Goal: Use online tool/utility: Utilize a website feature to perform a specific function

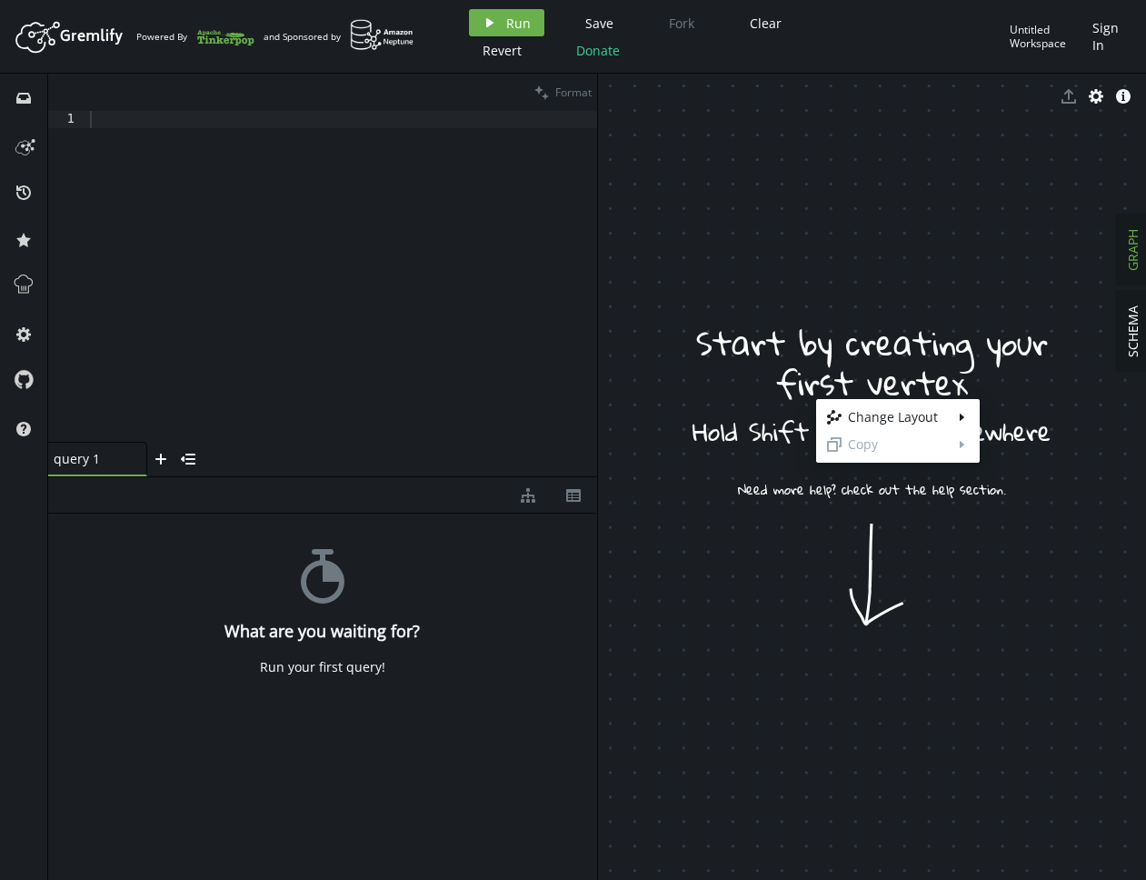
click at [816, 399] on body "Artboard Created with Sketch. Powered By and Sponsored by play Run Save Fork Cl…" at bounding box center [573, 440] width 1146 height 880
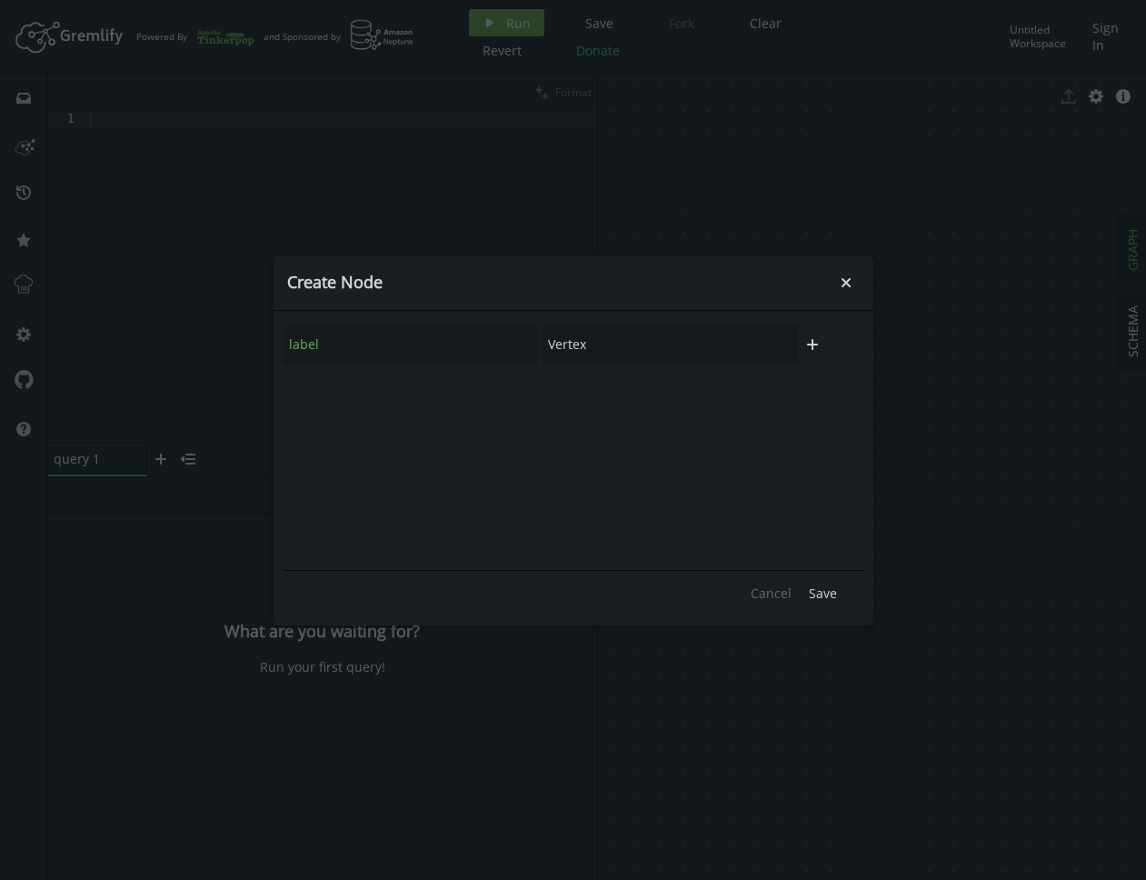
click at [644, 317] on div "label Vertex plus Cancel Save" at bounding box center [574, 468] width 600 height 315
click at [606, 355] on input "Vertex" at bounding box center [670, 344] width 255 height 38
drag, startPoint x: 610, startPoint y: 351, endPoint x: 483, endPoint y: 355, distance: 127.4
click at [543, 355] on input "Vertex" at bounding box center [670, 344] width 255 height 38
type input "person"
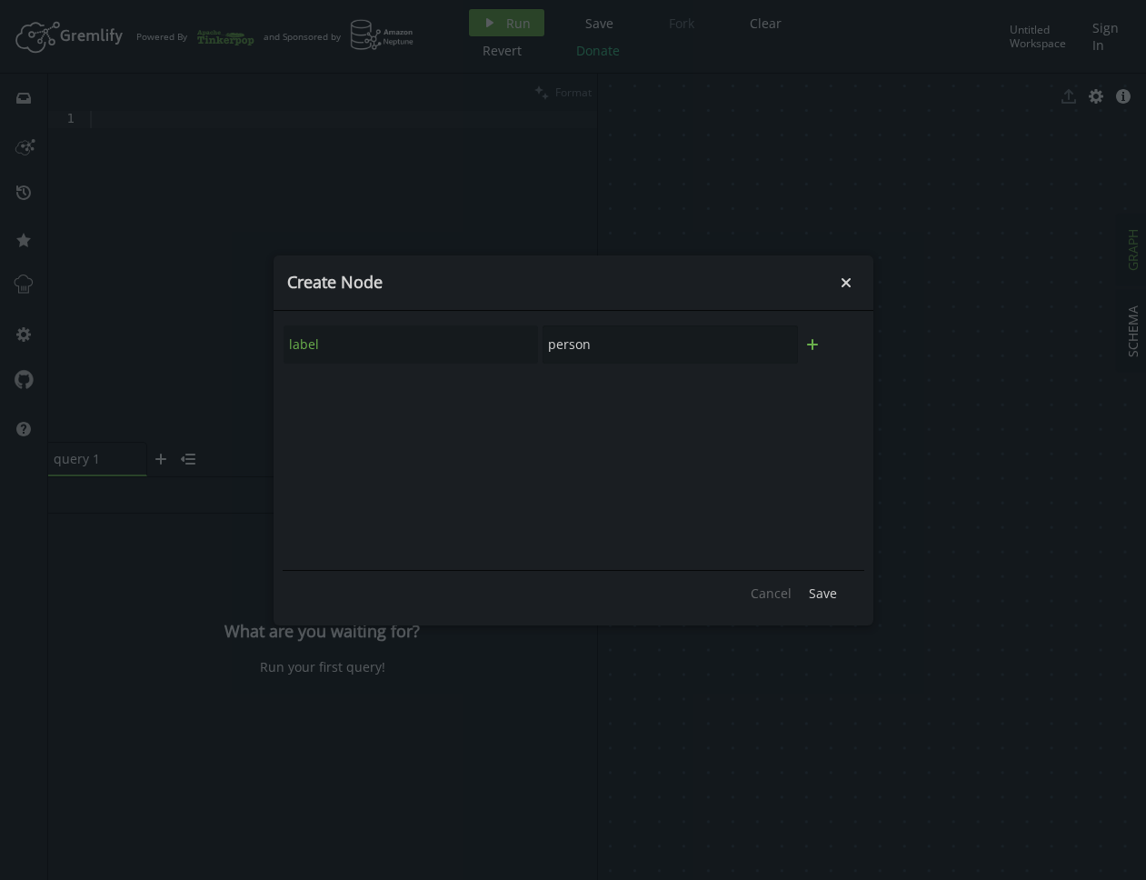
click at [808, 339] on icon "plus" at bounding box center [812, 344] width 15 height 15
click at [452, 398] on input "text" at bounding box center [411, 394] width 255 height 38
type input "name"
click at [680, 410] on input "text" at bounding box center [670, 394] width 255 height 38
type input "[PERSON_NAME]"
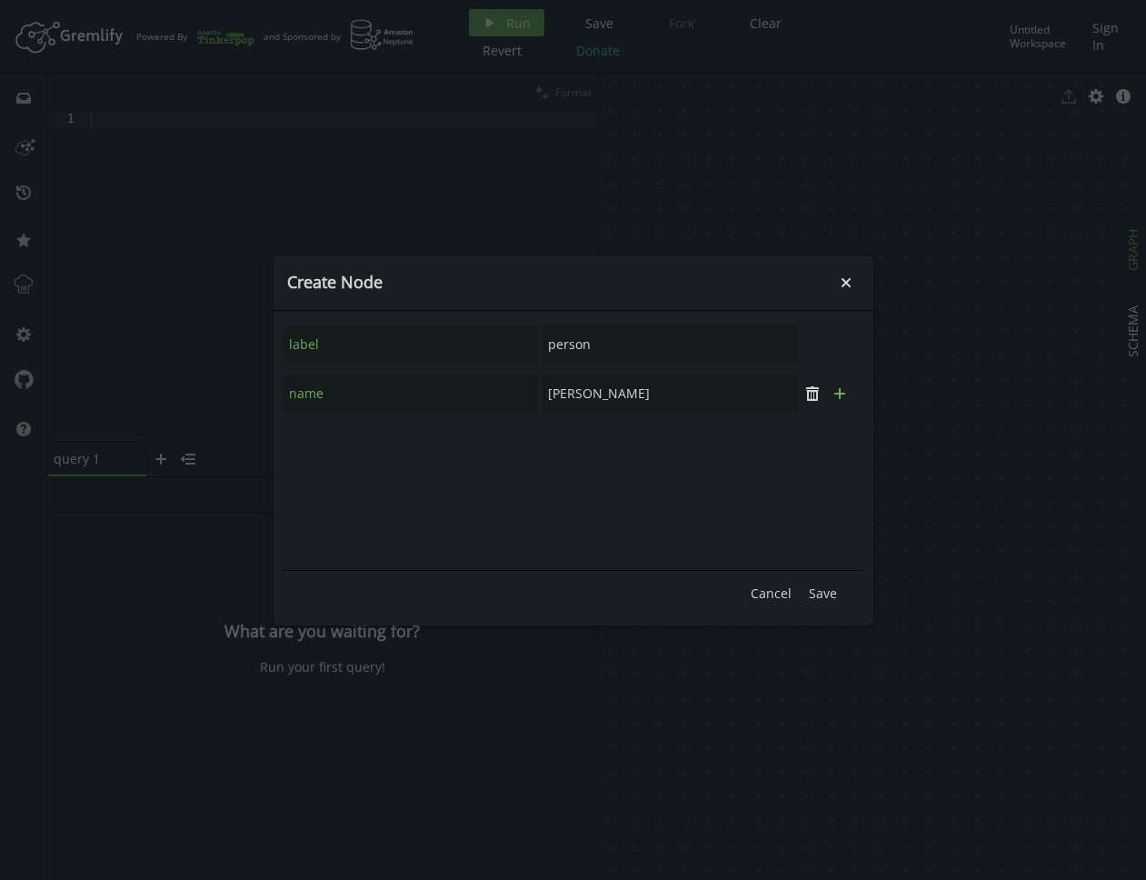
click at [828, 392] on icon "button" at bounding box center [840, 393] width 11 height 11
click at [503, 435] on input "text" at bounding box center [411, 443] width 255 height 38
type input "age"
click at [661, 441] on input "text" at bounding box center [670, 443] width 255 height 38
type input "29"
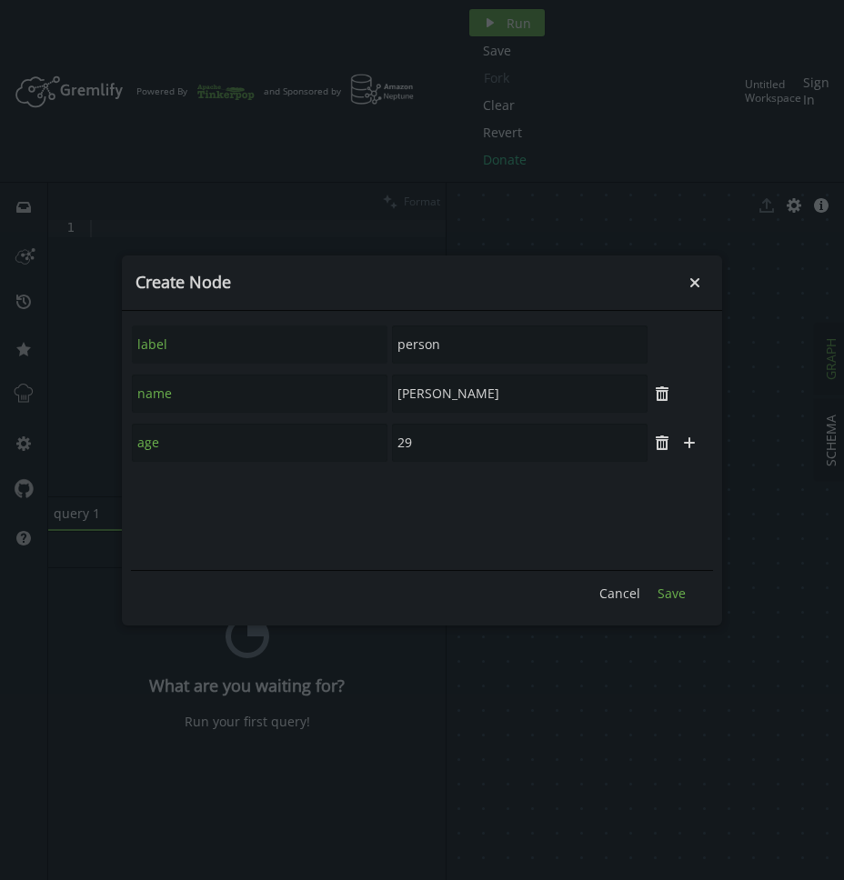
click at [676, 595] on span "Save" at bounding box center [671, 593] width 28 height 17
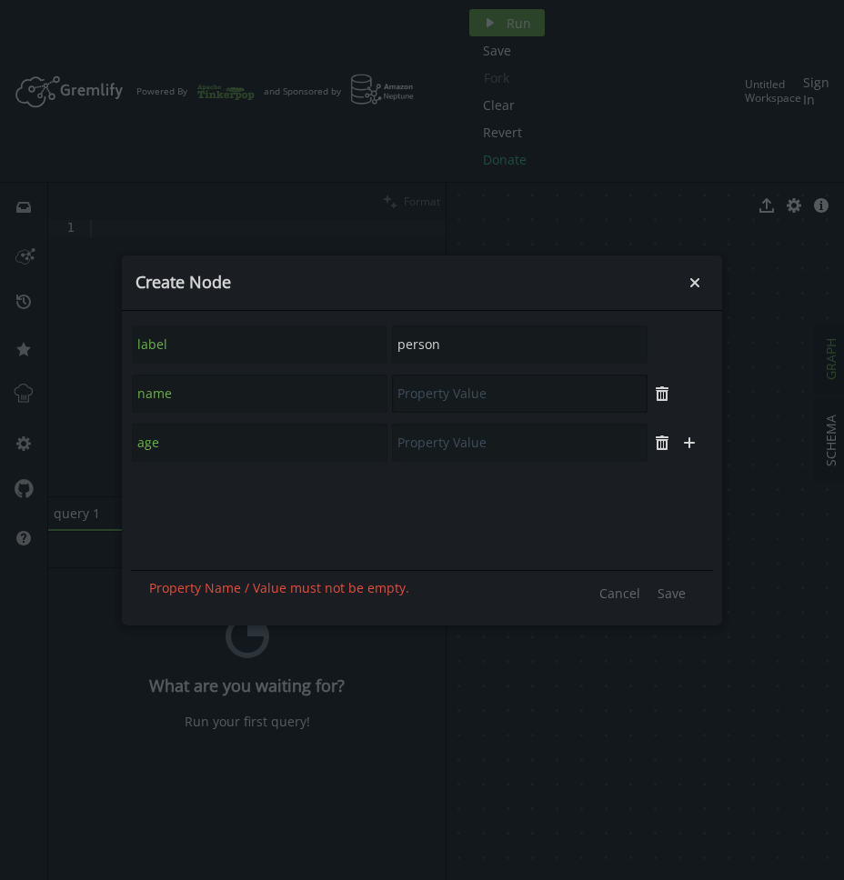
click at [448, 393] on input "text" at bounding box center [519, 394] width 255 height 38
type input "vadas"
click at [475, 435] on input "text" at bounding box center [519, 443] width 255 height 38
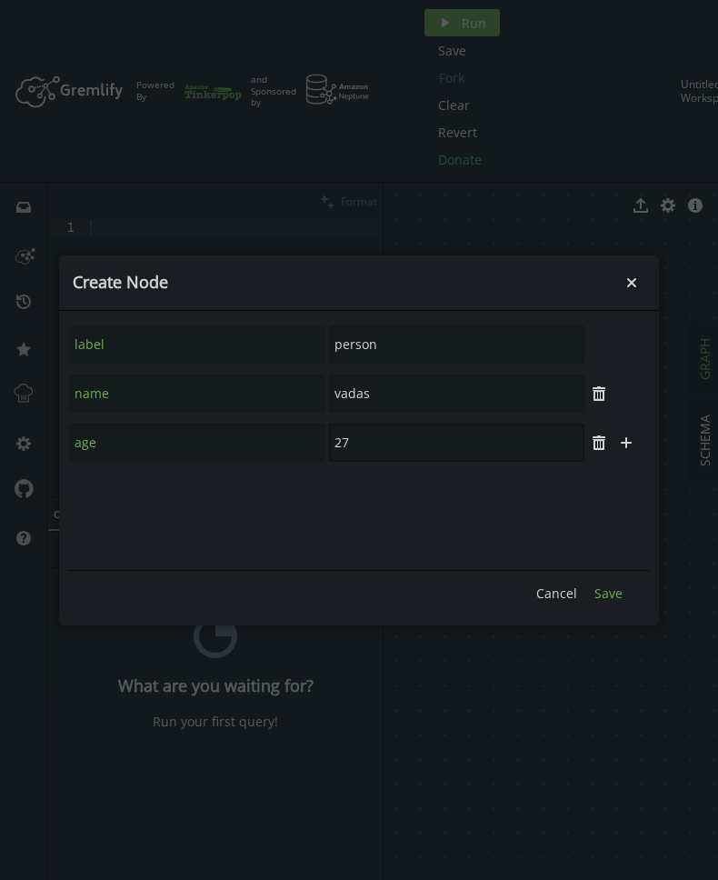
type input "27"
click at [619, 595] on span "Save" at bounding box center [609, 593] width 28 height 17
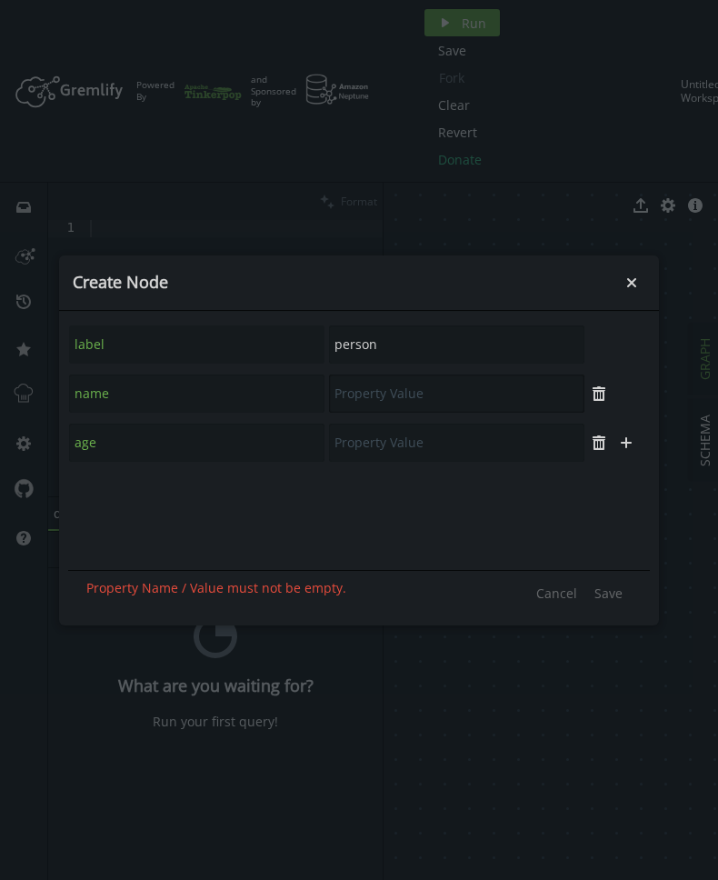
click at [355, 383] on input "text" at bounding box center [456, 394] width 255 height 38
type input "l"
type input "[PERSON_NAME]"
click at [425, 461] on input "text" at bounding box center [456, 443] width 255 height 38
type input "32"
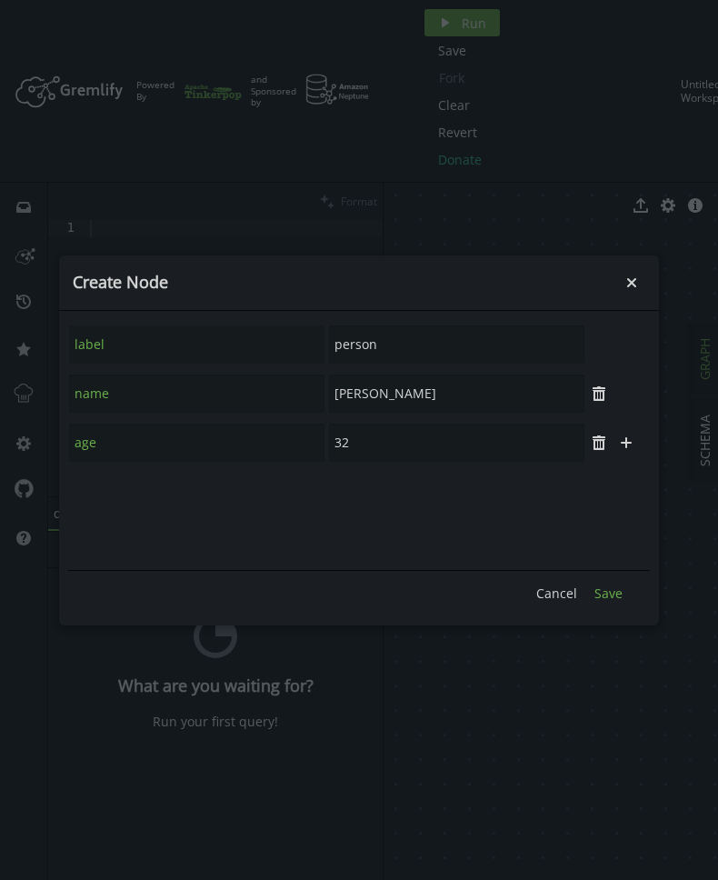
click at [606, 589] on span "Save" at bounding box center [609, 593] width 28 height 17
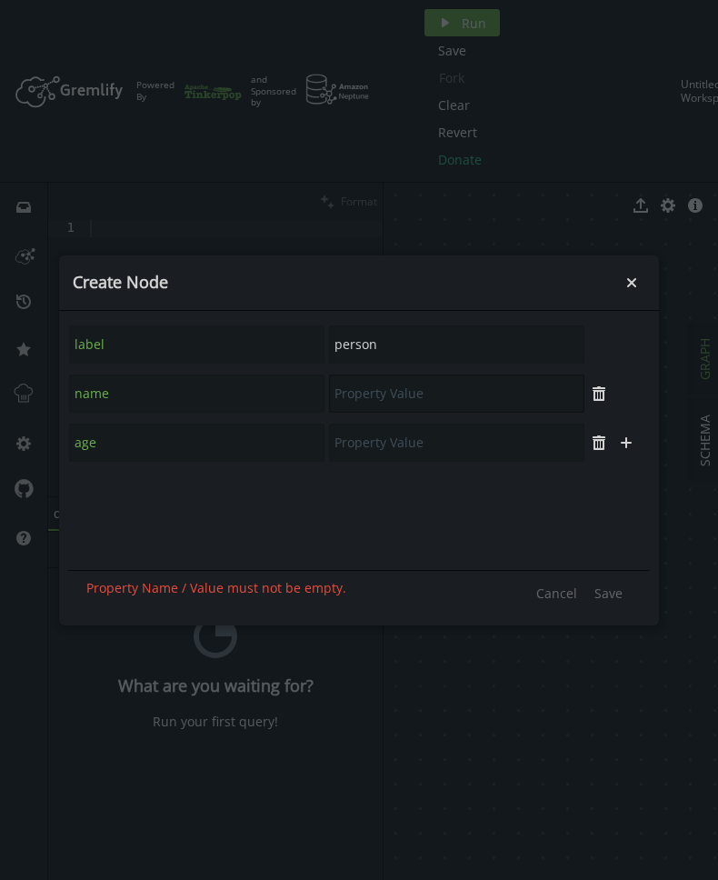
click at [381, 393] on input "text" at bounding box center [456, 394] width 255 height 38
type input "[PERSON_NAME]"
click at [376, 445] on input "text" at bounding box center [456, 443] width 255 height 38
type input "35"
click at [609, 600] on span "Save" at bounding box center [609, 593] width 28 height 17
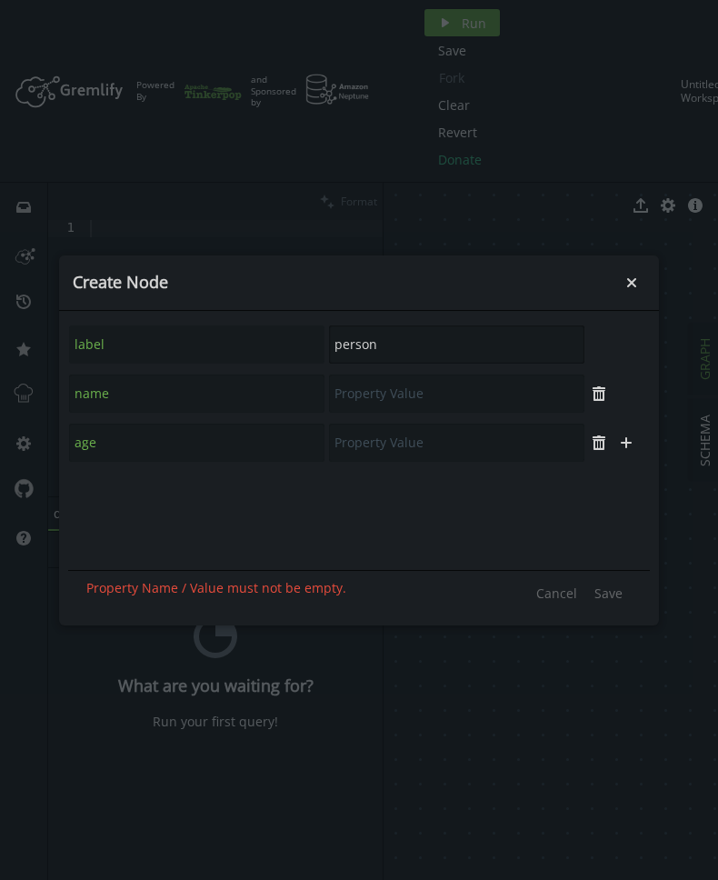
drag, startPoint x: 397, startPoint y: 339, endPoint x: 249, endPoint y: 333, distance: 148.3
click at [329, 333] on input "person" at bounding box center [456, 344] width 255 height 38
type input "software"
click at [595, 342] on icon "plus" at bounding box center [599, 344] width 15 height 15
click at [211, 383] on input "text" at bounding box center [196, 394] width 255 height 38
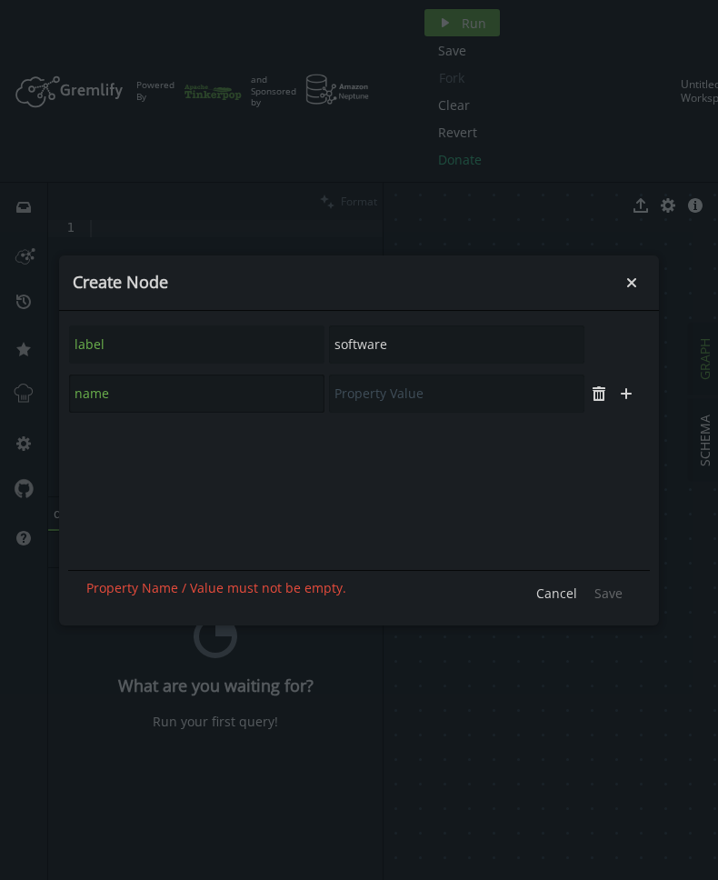
type input "name"
click at [486, 396] on input "text" at bounding box center [456, 394] width 255 height 38
type input "lop"
click at [633, 396] on icon "plus" at bounding box center [626, 393] width 15 height 15
click at [227, 435] on input "text" at bounding box center [196, 443] width 255 height 38
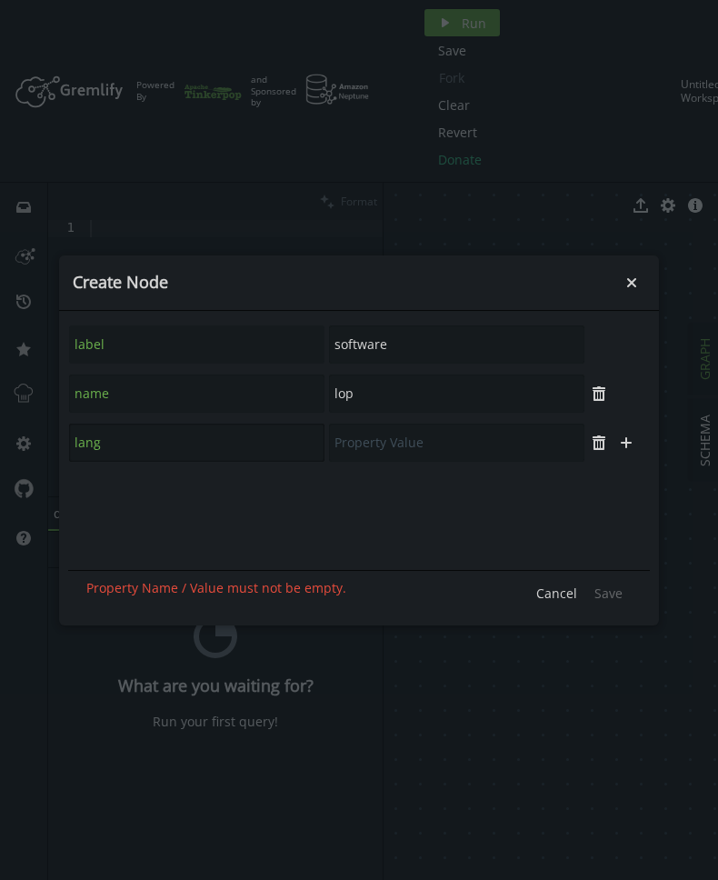
type input "lang"
click at [341, 436] on input "text" at bounding box center [456, 443] width 255 height 38
type input "java"
click at [596, 597] on span "Save" at bounding box center [609, 593] width 28 height 17
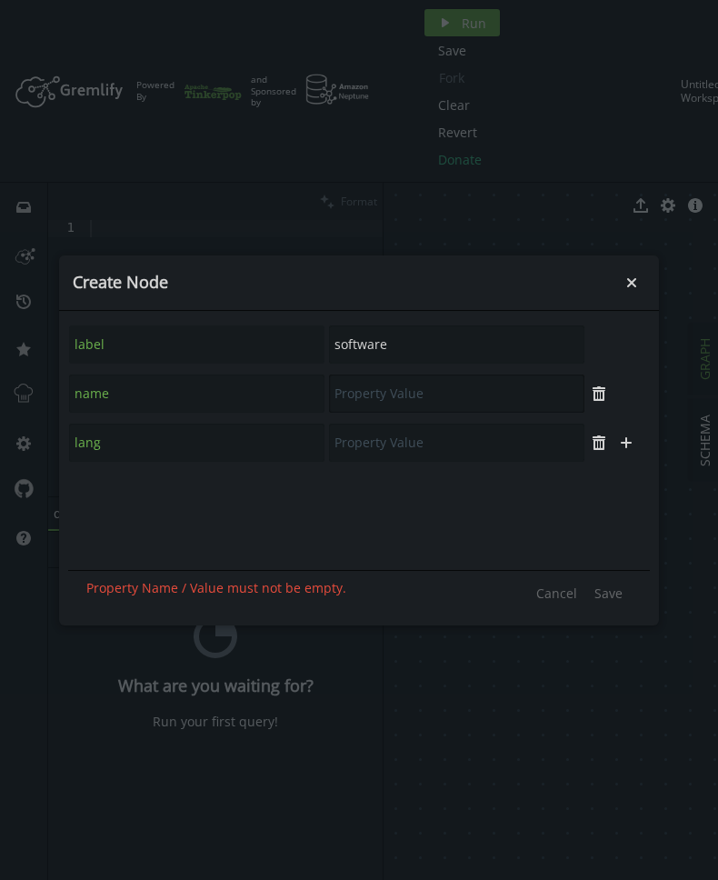
click at [375, 387] on input "text" at bounding box center [456, 394] width 255 height 38
type input "ripple"
click at [383, 442] on input "text" at bounding box center [456, 443] width 255 height 38
type input "java"
click at [617, 597] on span "Save" at bounding box center [609, 593] width 28 height 17
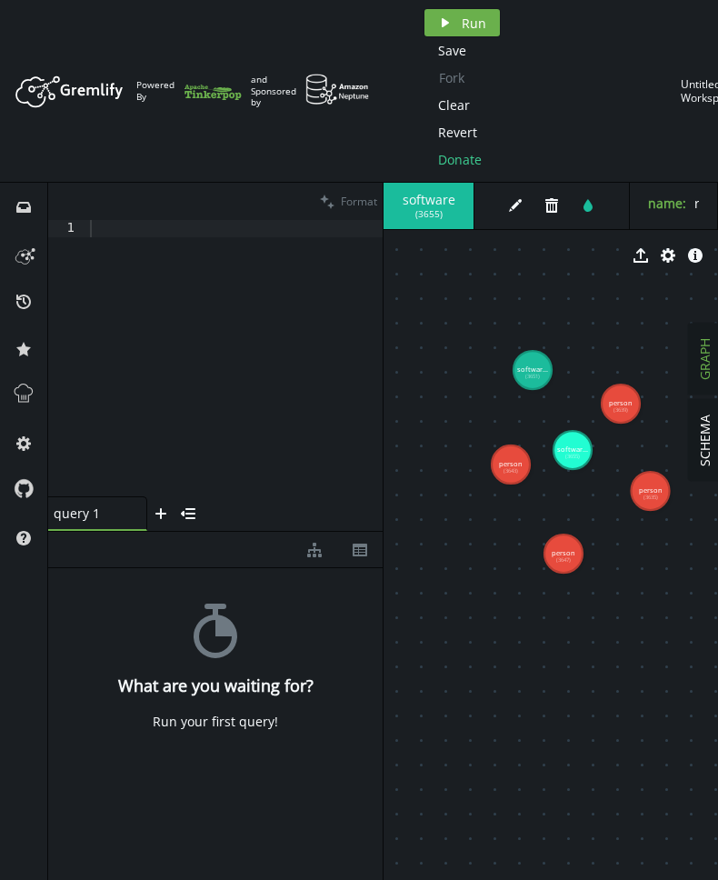
drag, startPoint x: 385, startPoint y: 309, endPoint x: 432, endPoint y: 289, distance: 50.5
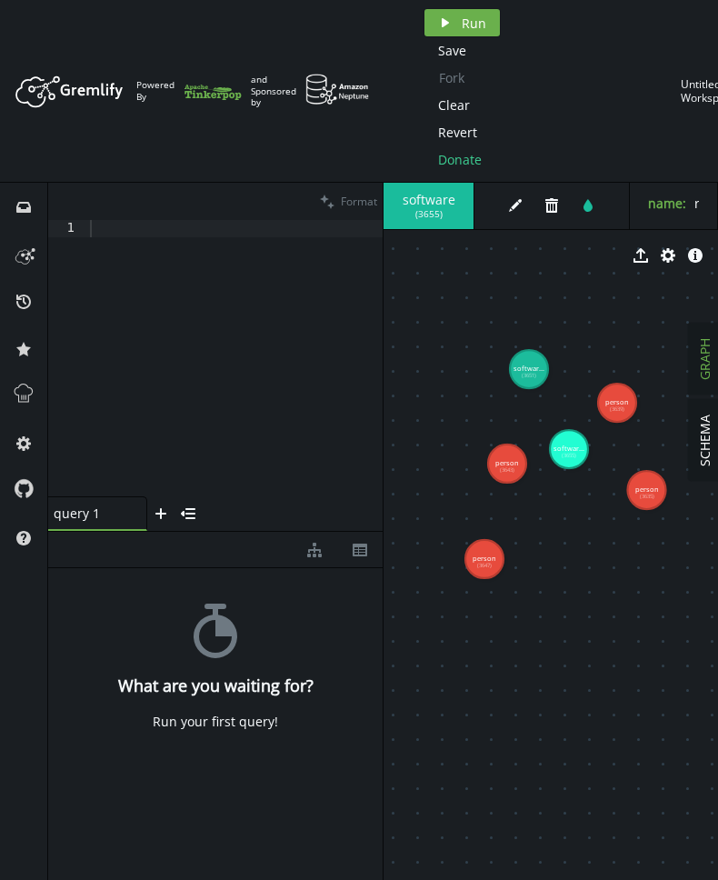
drag, startPoint x: 551, startPoint y: 549, endPoint x: 485, endPoint y: 559, distance: 67.1
click at [485, 559] on tspan "person" at bounding box center [485, 558] width 24 height 9
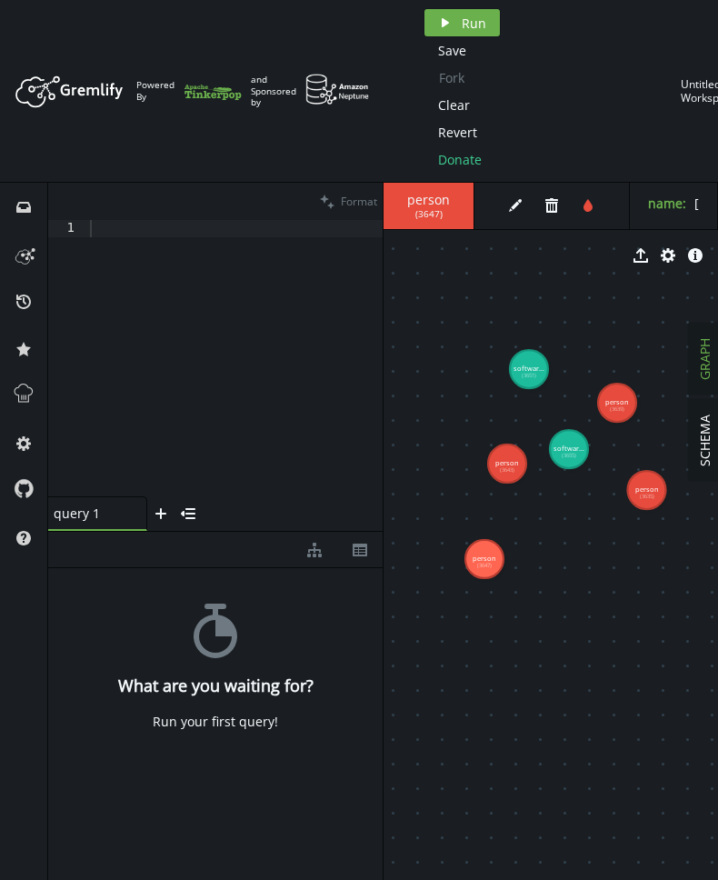
click at [511, 468] on tspan "(3643)" at bounding box center [507, 469] width 15 height 7
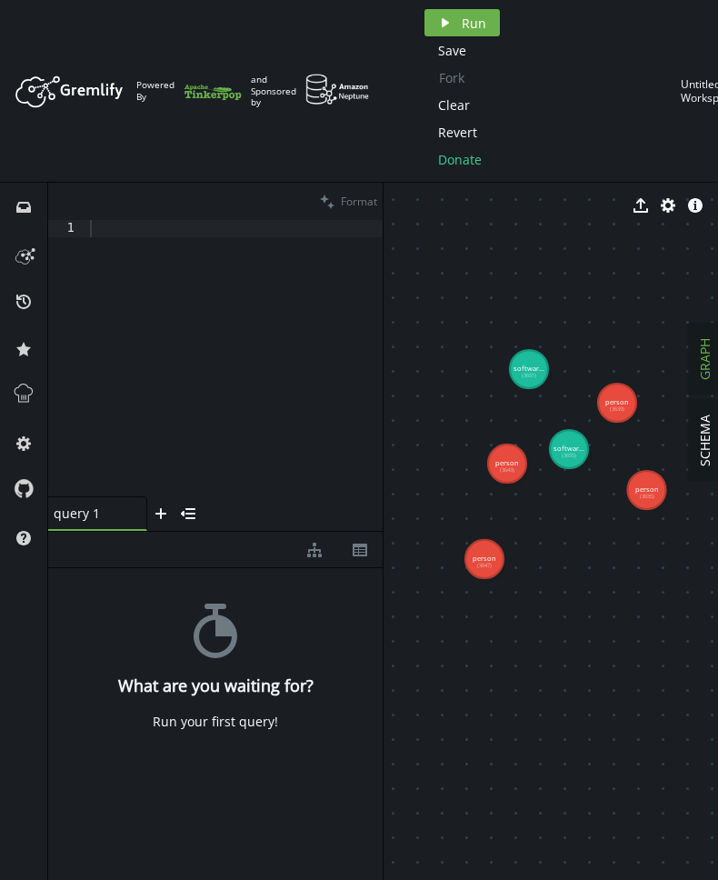
click at [511, 468] on tspan "(3643)" at bounding box center [507, 469] width 15 height 7
click at [515, 468] on tspan "(3643)" at bounding box center [507, 469] width 15 height 7
click at [515, 467] on tspan "(3643)" at bounding box center [507, 469] width 15 height 7
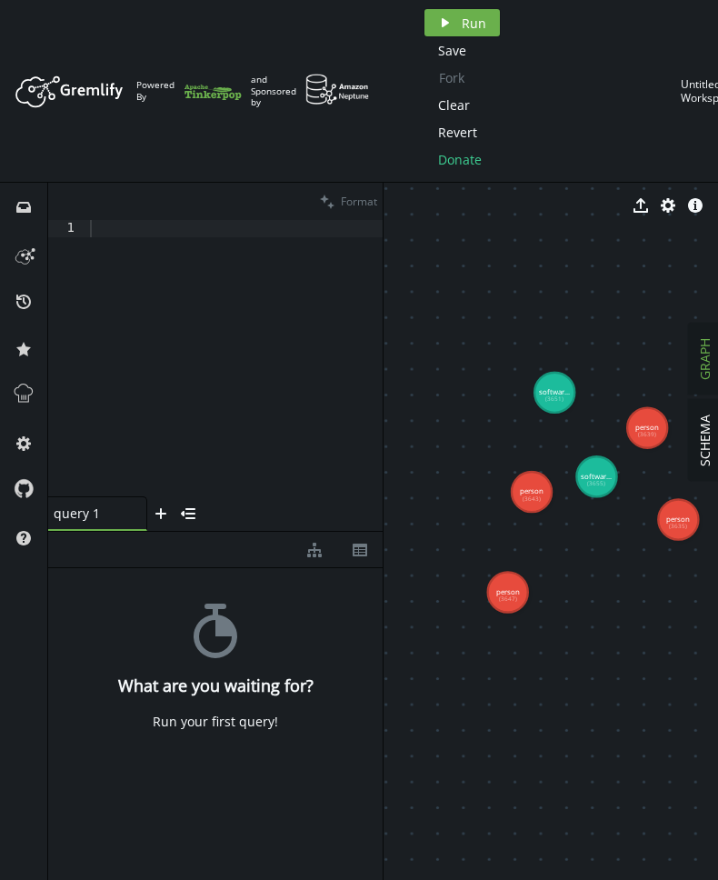
click at [536, 495] on text "person (3643)" at bounding box center [532, 493] width 24 height 15
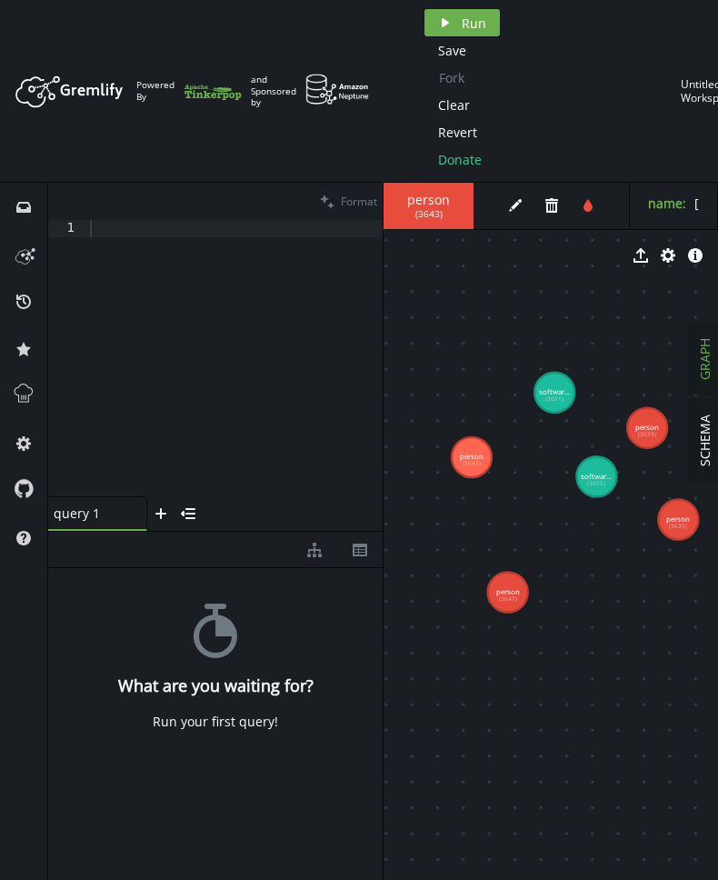
drag, startPoint x: 536, startPoint y: 495, endPoint x: 472, endPoint y: 457, distance: 75.0
click at [472, 457] on tspan "person" at bounding box center [472, 456] width 24 height 9
click at [529, 203] on span "edit" at bounding box center [520, 205] width 36 height 27
click at [500, 204] on div "edit trash tint" at bounding box center [557, 206] width 146 height 46
click at [510, 204] on icon "edit" at bounding box center [515, 205] width 15 height 15
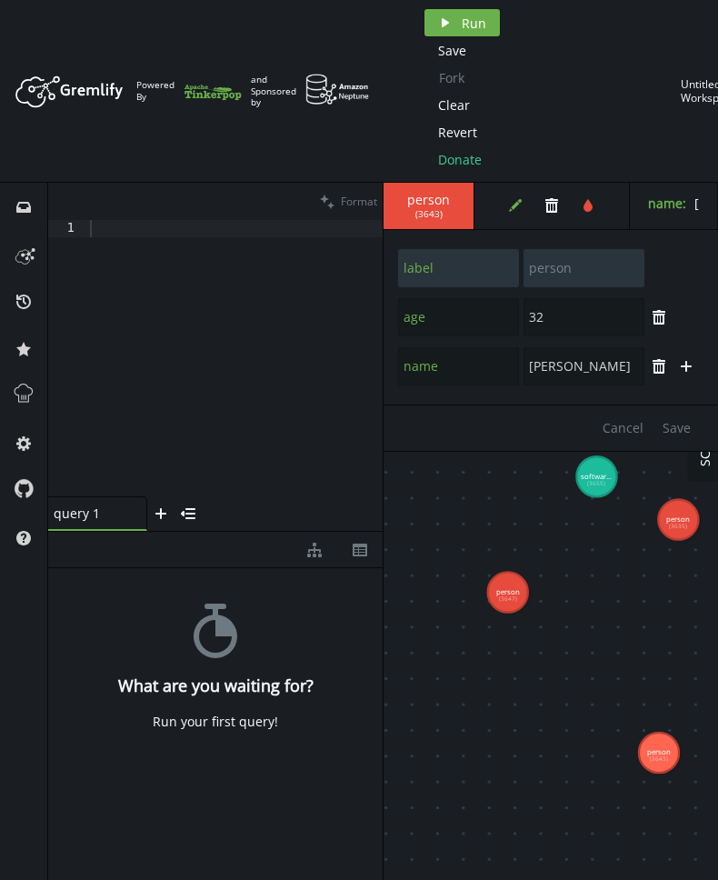
drag, startPoint x: 464, startPoint y: 458, endPoint x: 660, endPoint y: 760, distance: 360.1
click at [660, 756] on tspan "person" at bounding box center [659, 751] width 24 height 9
click at [514, 590] on tspan "person" at bounding box center [508, 591] width 24 height 9
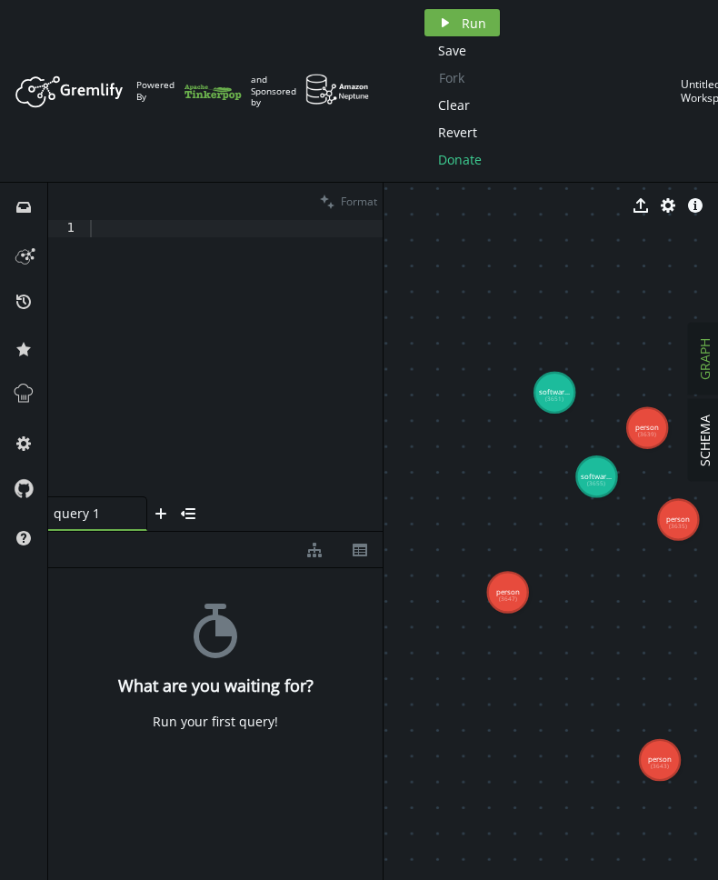
click at [514, 590] on tspan "person" at bounding box center [508, 591] width 24 height 9
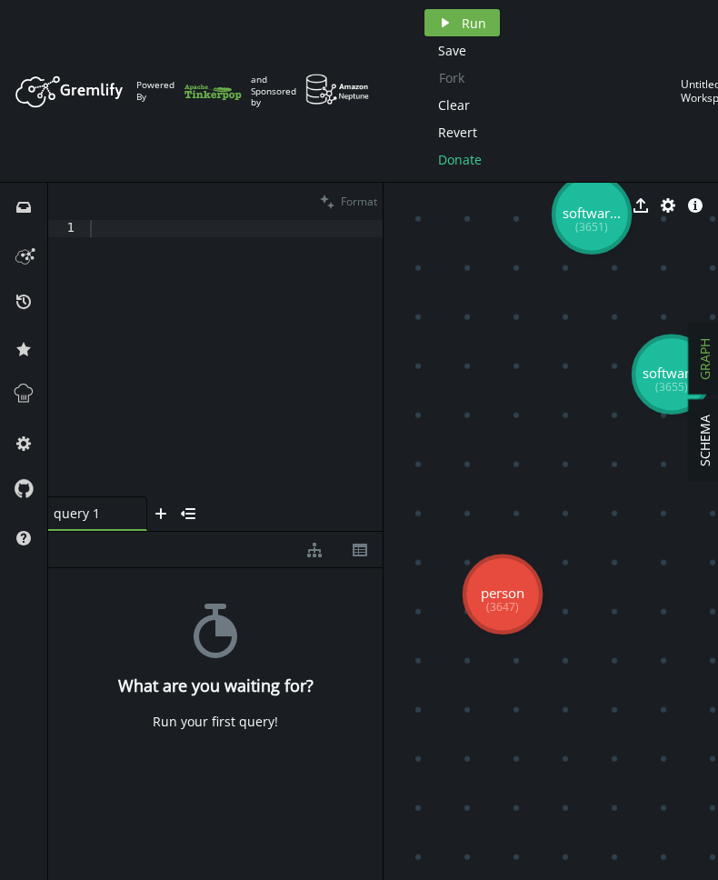
click at [515, 587] on tspan "person" at bounding box center [503, 593] width 44 height 18
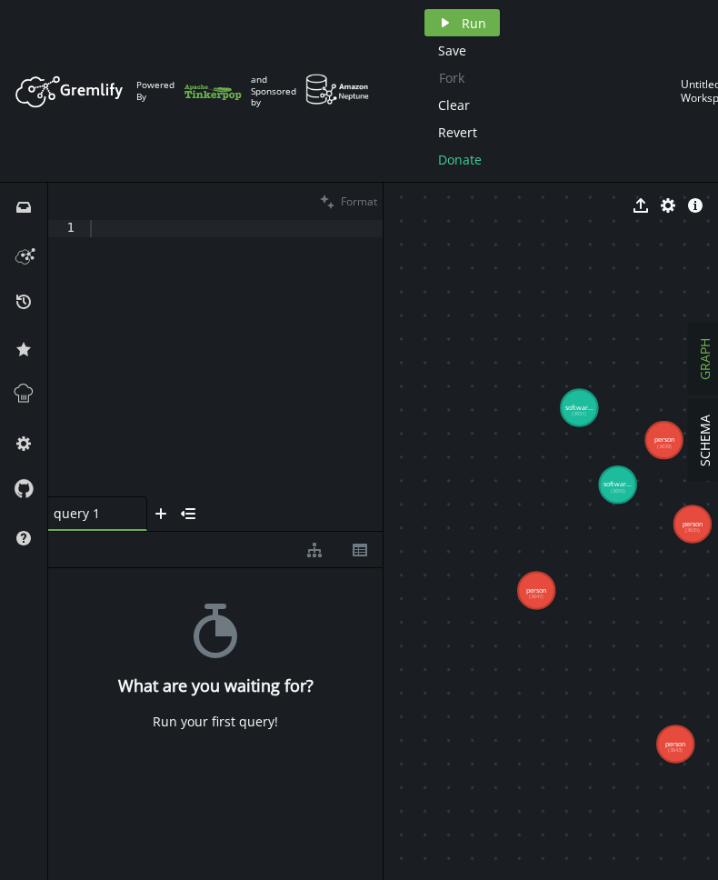
click at [533, 593] on tspan "(3647)" at bounding box center [536, 596] width 15 height 7
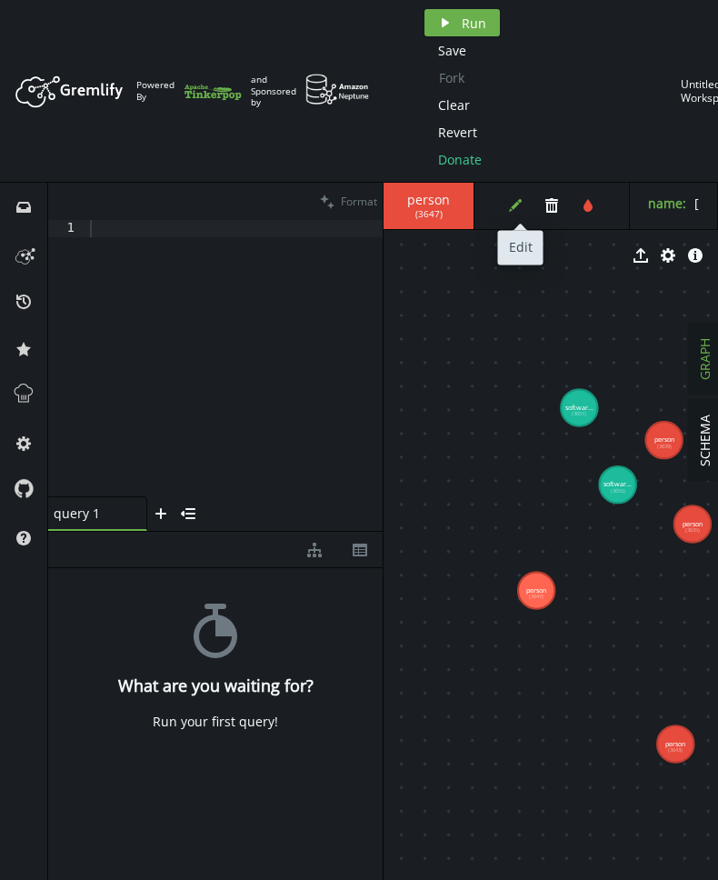
click at [504, 200] on button "edit" at bounding box center [515, 205] width 27 height 27
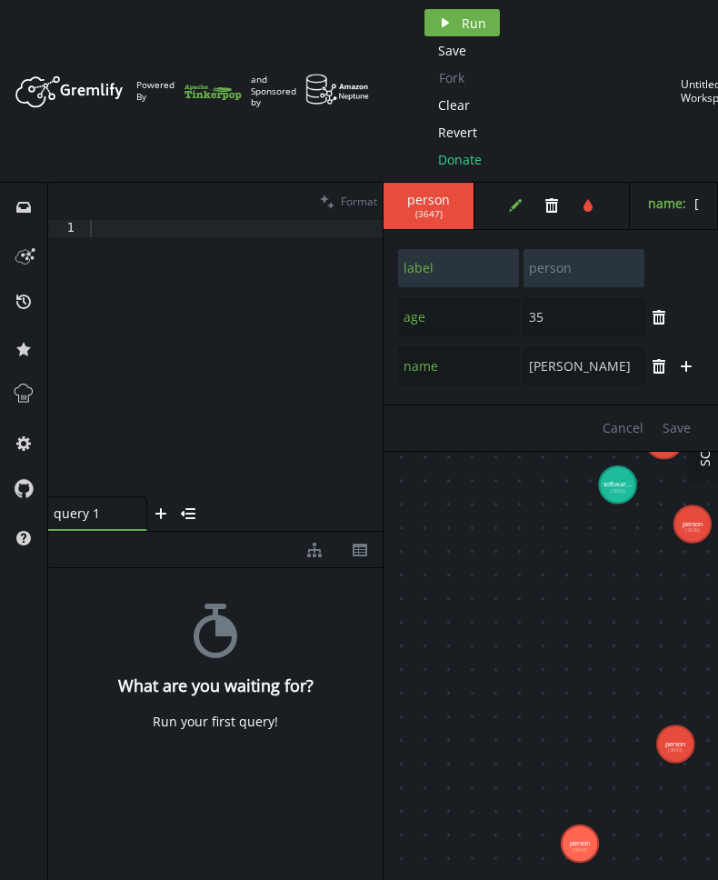
drag, startPoint x: 539, startPoint y: 603, endPoint x: 580, endPoint y: 844, distance: 244.4
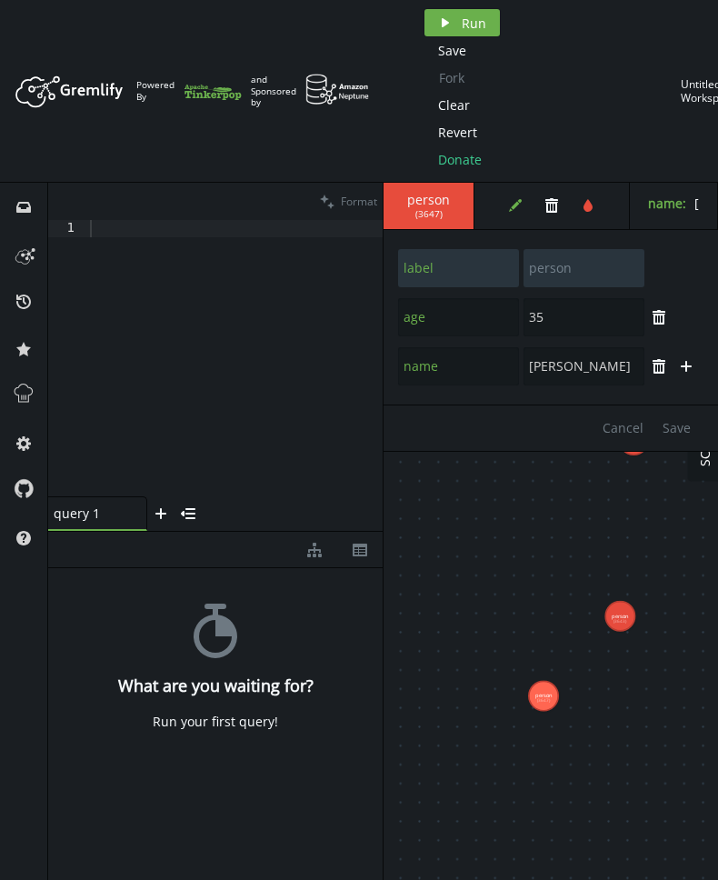
drag, startPoint x: 589, startPoint y: 625, endPoint x: 562, endPoint y: 515, distance: 113.3
drag, startPoint x: 547, startPoint y: 693, endPoint x: 535, endPoint y: 723, distance: 32.2
click at [535, 723] on tspan "person" at bounding box center [535, 722] width 17 height 7
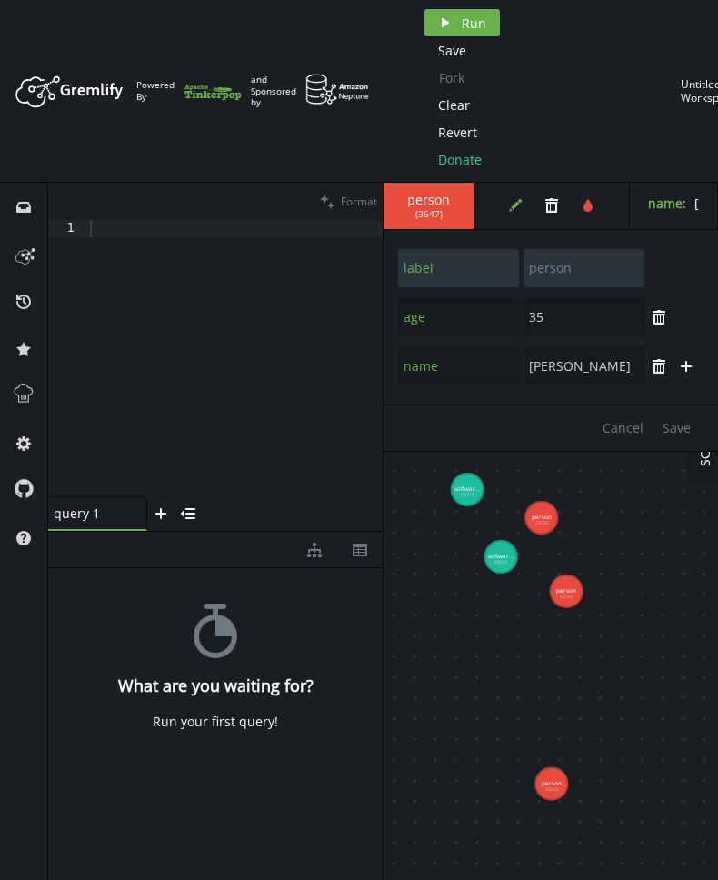
drag, startPoint x: 577, startPoint y: 523, endPoint x: 548, endPoint y: 541, distance: 34.3
click at [548, 519] on tspan "person" at bounding box center [542, 517] width 20 height 8
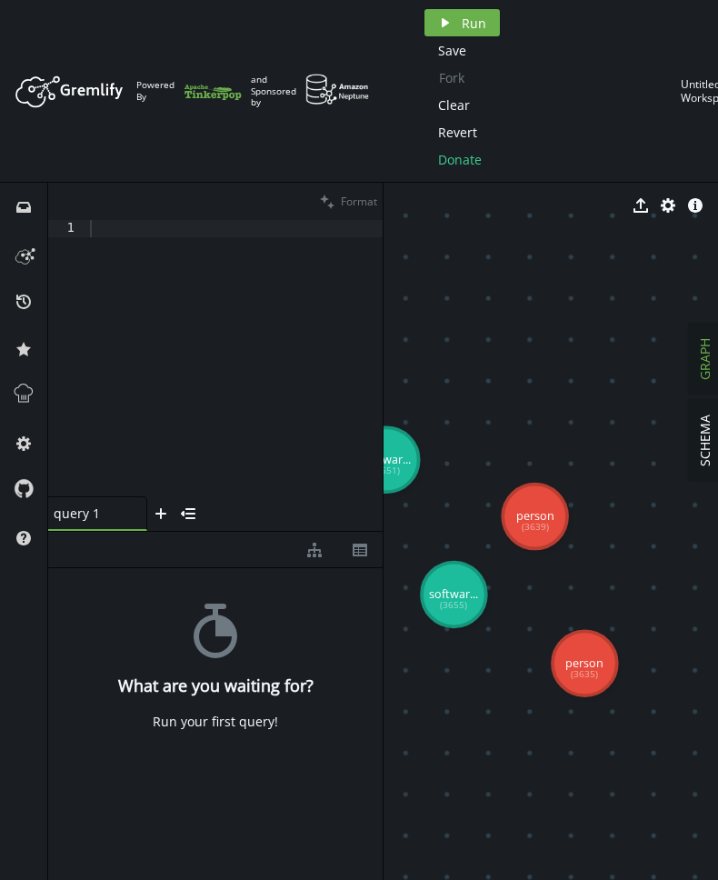
click at [548, 519] on tspan "person" at bounding box center [535, 515] width 38 height 15
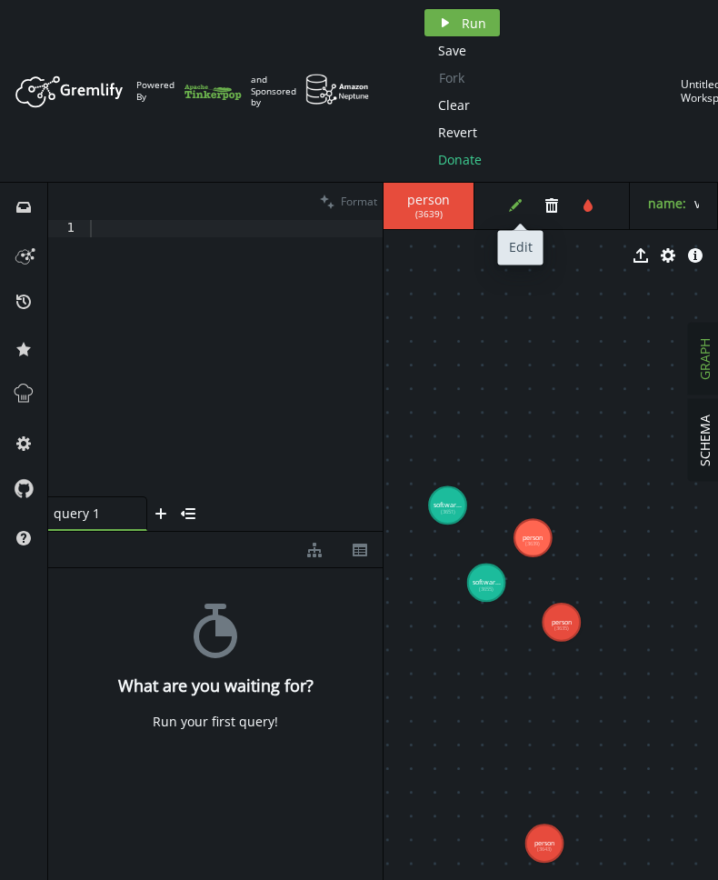
click at [524, 210] on button "edit" at bounding box center [515, 205] width 27 height 27
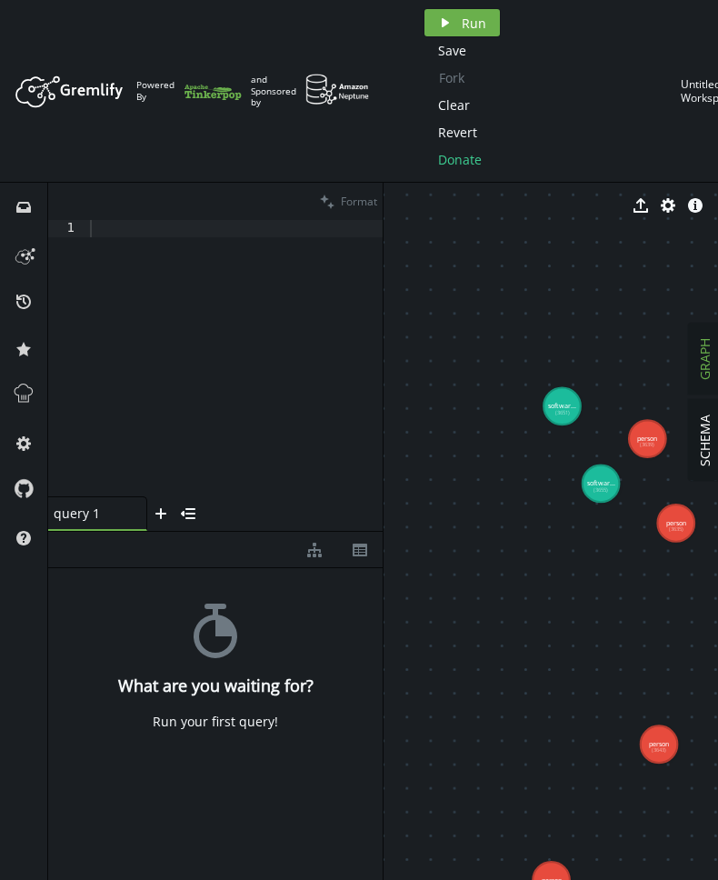
drag, startPoint x: 495, startPoint y: 701, endPoint x: 611, endPoint y: 590, distance: 160.1
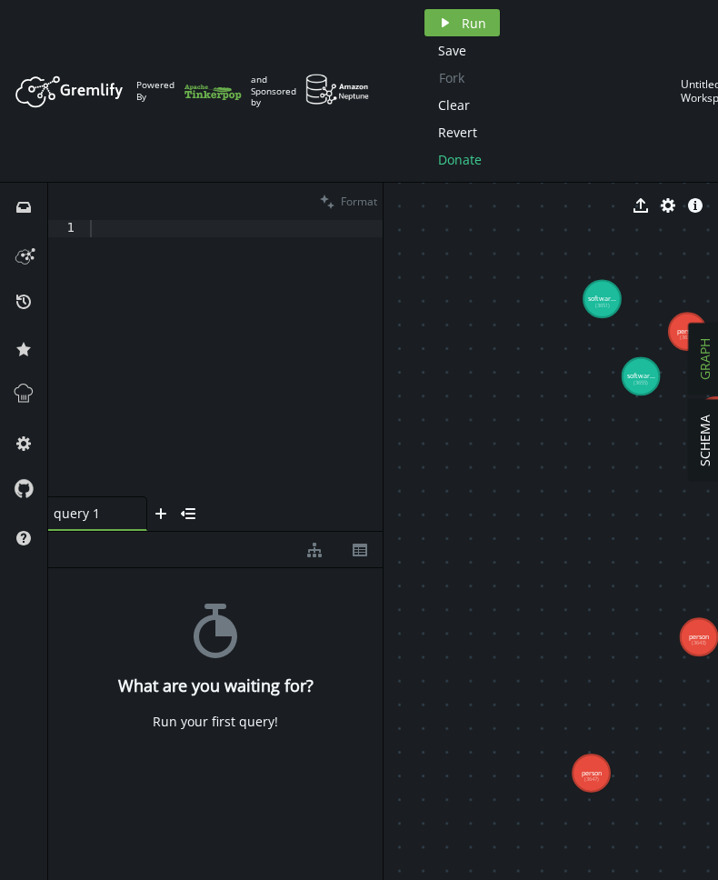
drag, startPoint x: 615, startPoint y: 571, endPoint x: 654, endPoint y: 423, distance: 153.3
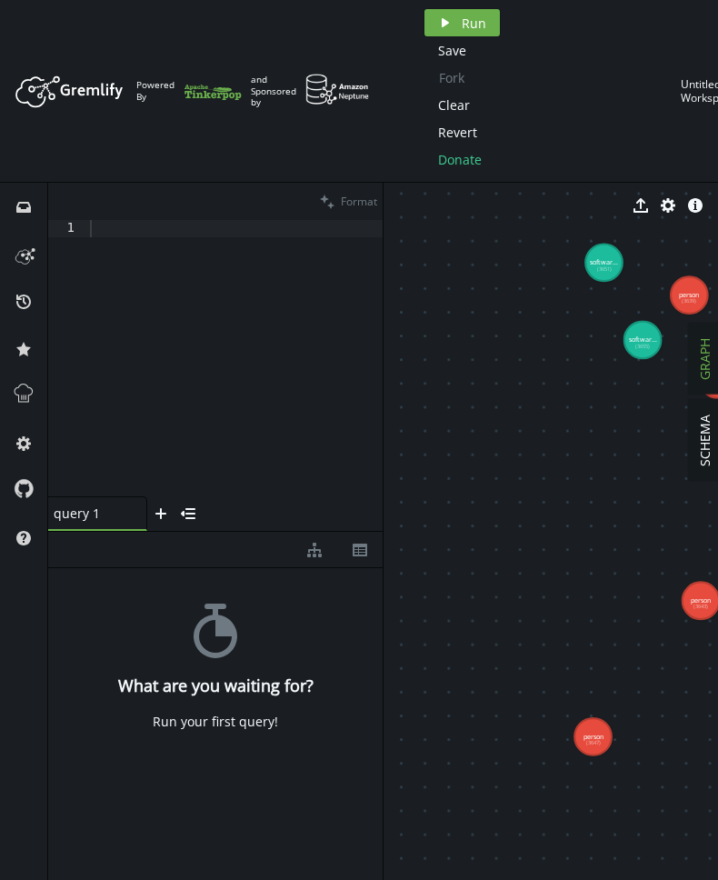
drag, startPoint x: 691, startPoint y: 286, endPoint x: 580, endPoint y: 639, distance: 369.8
click at [521, 714] on div "SCHEMA GRAPH export cog info-sign person (3635) person (3639) person (3643) per…" at bounding box center [551, 531] width 335 height 697
drag, startPoint x: 682, startPoint y: 300, endPoint x: 489, endPoint y: 737, distance: 477.9
click at [489, 737] on text "person (3639)" at bounding box center [489, 739] width 20 height 15
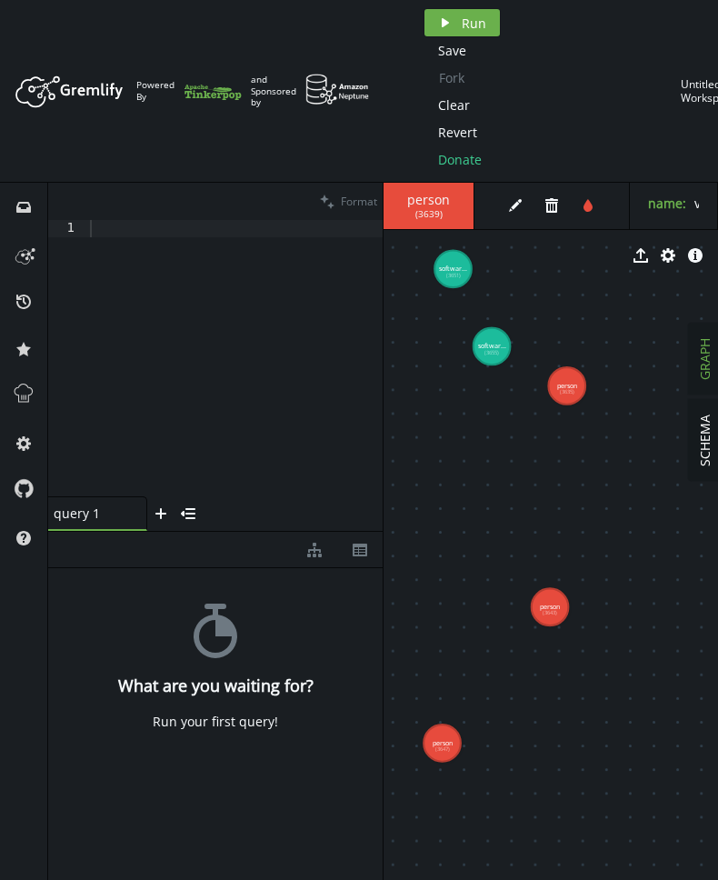
drag, startPoint x: 635, startPoint y: 495, endPoint x: 560, endPoint y: 407, distance: 114.8
click at [564, 393] on tspan "(3635)" at bounding box center [562, 393] width 15 height 7
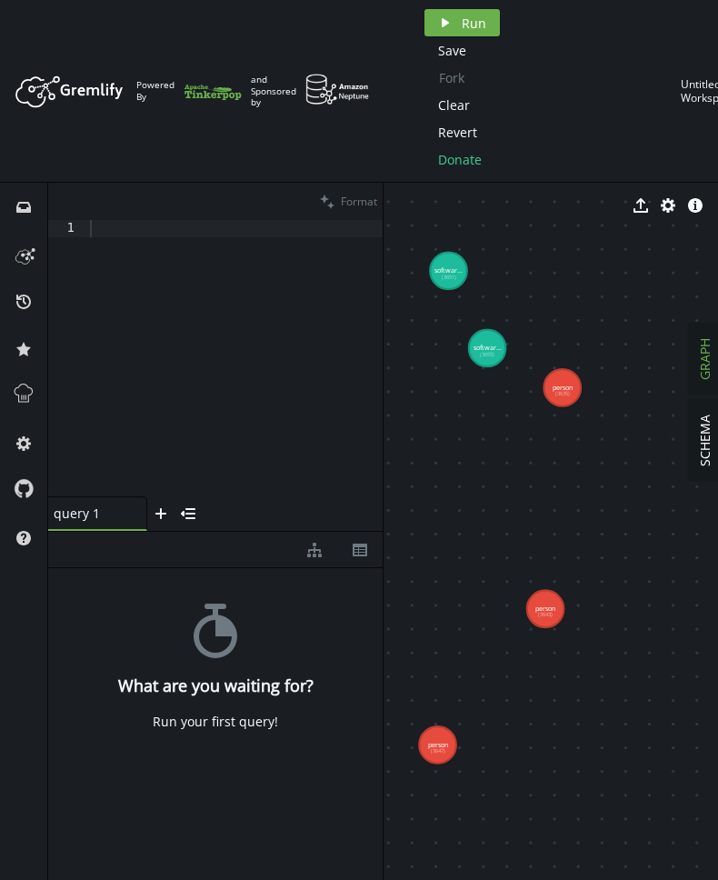
click at [564, 393] on tspan "(3635)" at bounding box center [562, 393] width 15 height 7
click at [557, 390] on tspan "(3635)" at bounding box center [562, 393] width 15 height 7
click at [561, 385] on tspan "person" at bounding box center [563, 387] width 20 height 9
click at [563, 396] on text "person (3635)" at bounding box center [563, 390] width 20 height 15
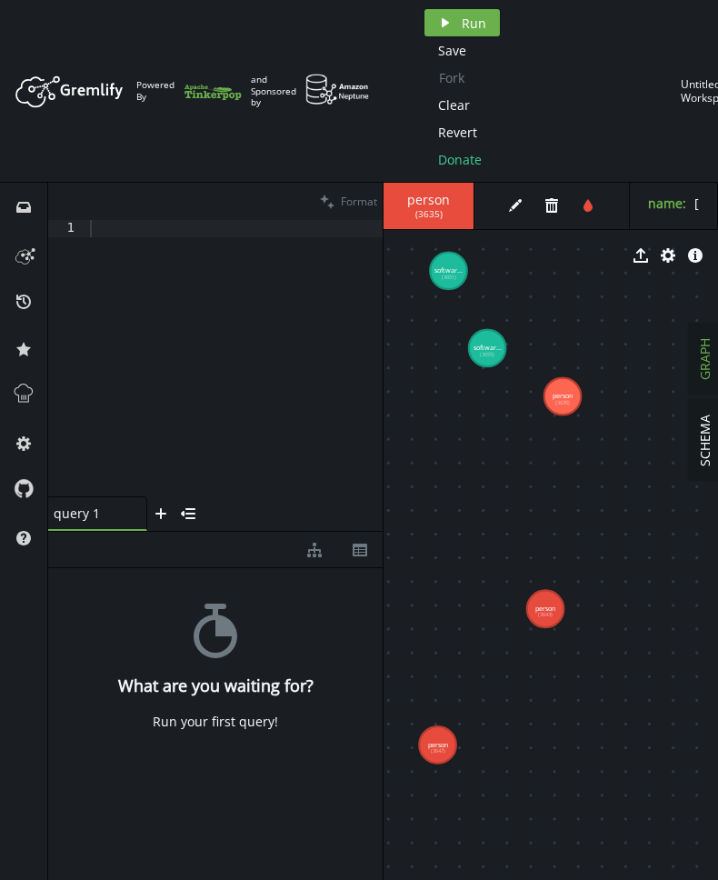
click at [563, 396] on tspan "person" at bounding box center [563, 395] width 20 height 9
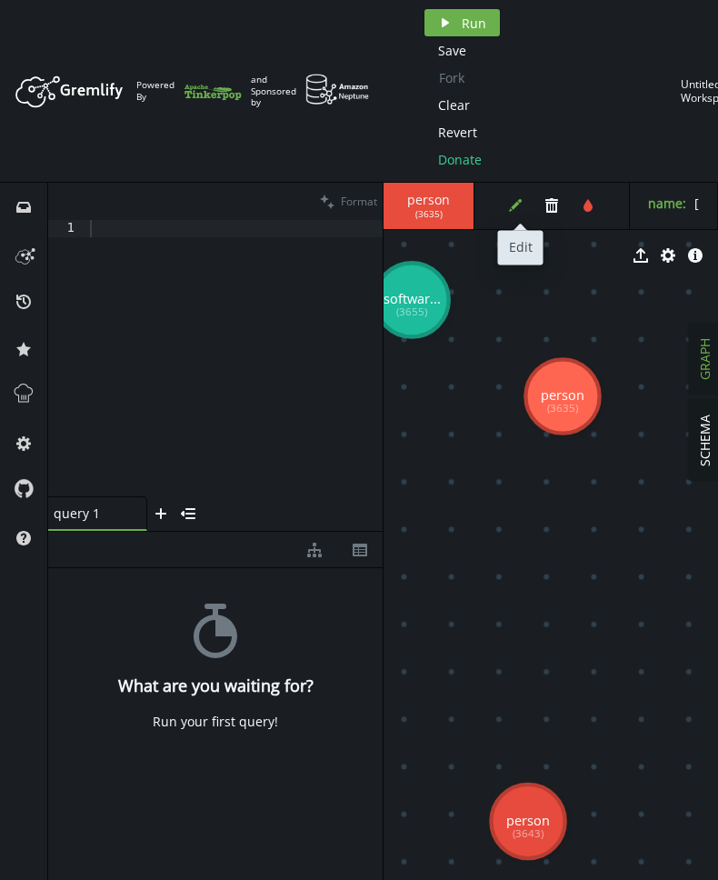
click at [518, 211] on icon "edit" at bounding box center [515, 205] width 15 height 15
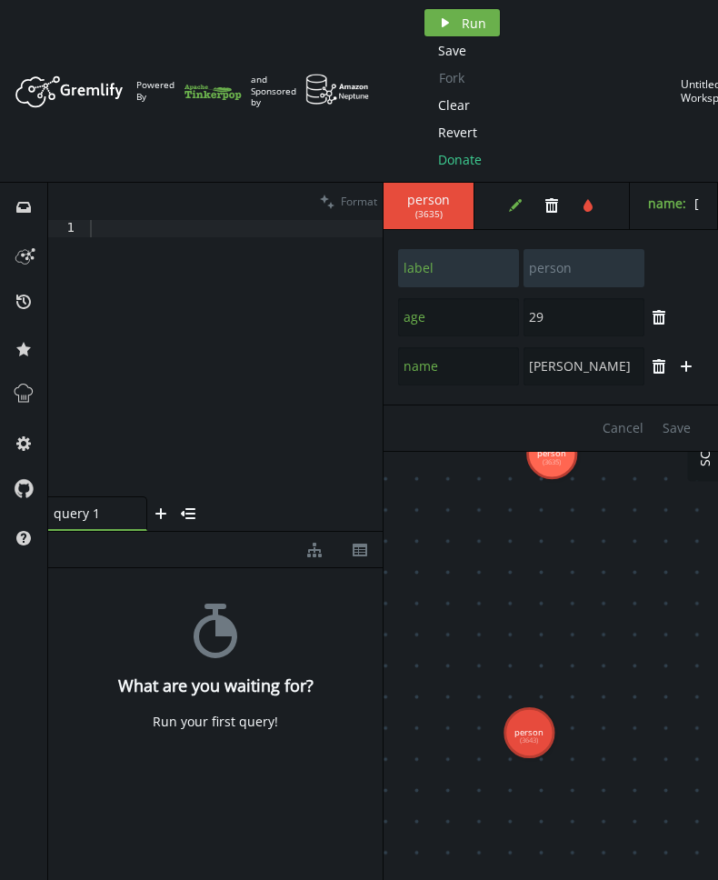
click at [528, 205] on button "edit" at bounding box center [515, 205] width 27 height 27
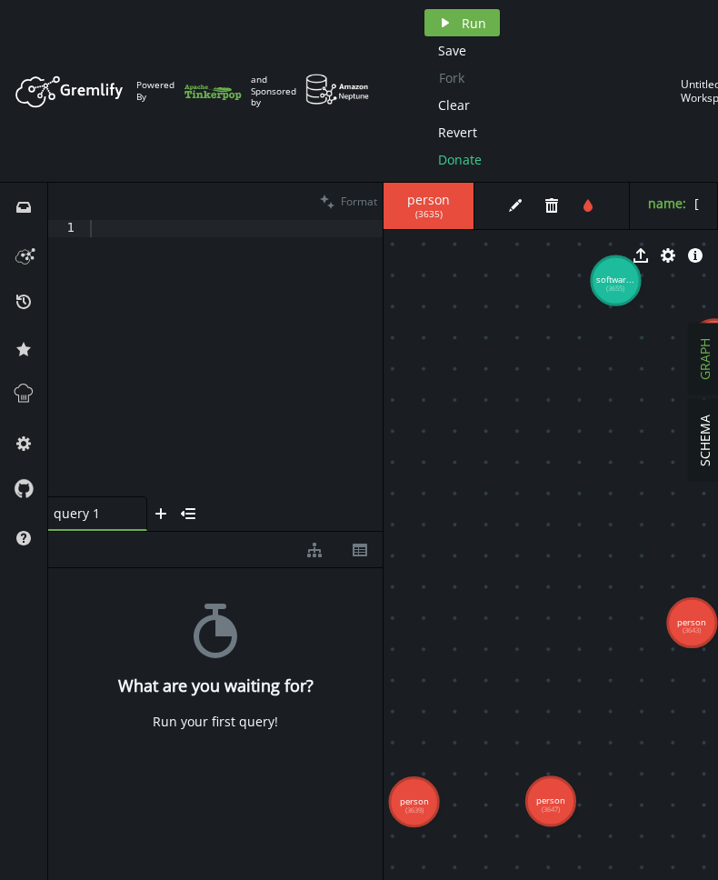
drag, startPoint x: 508, startPoint y: 578, endPoint x: 630, endPoint y: 500, distance: 144.8
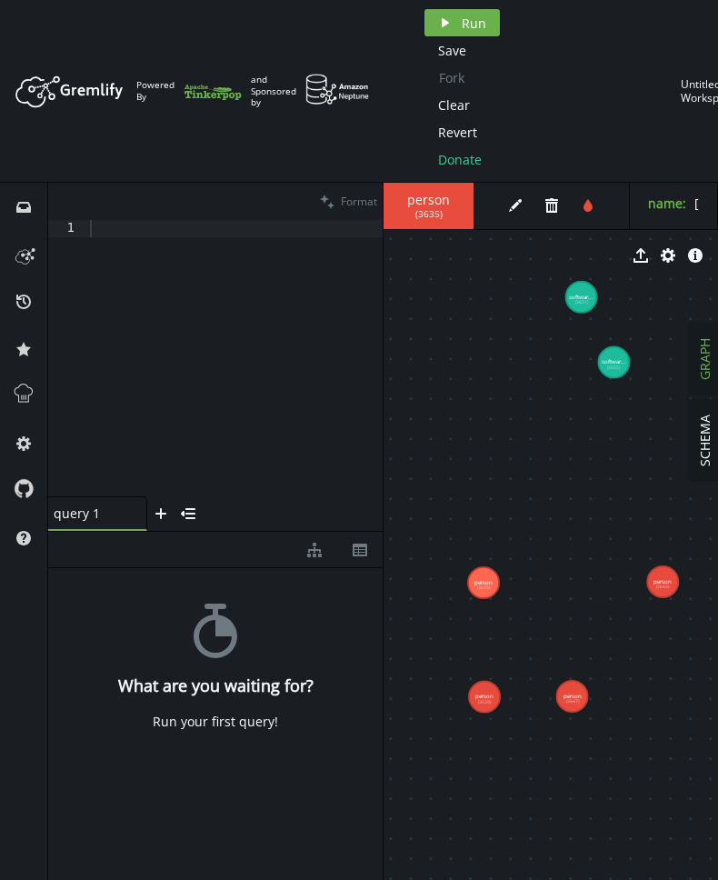
drag, startPoint x: 679, startPoint y: 402, endPoint x: 484, endPoint y: 583, distance: 266.3
click at [484, 583] on tspan "person" at bounding box center [484, 582] width 18 height 8
click at [411, 201] on span "software" at bounding box center [429, 200] width 54 height 16
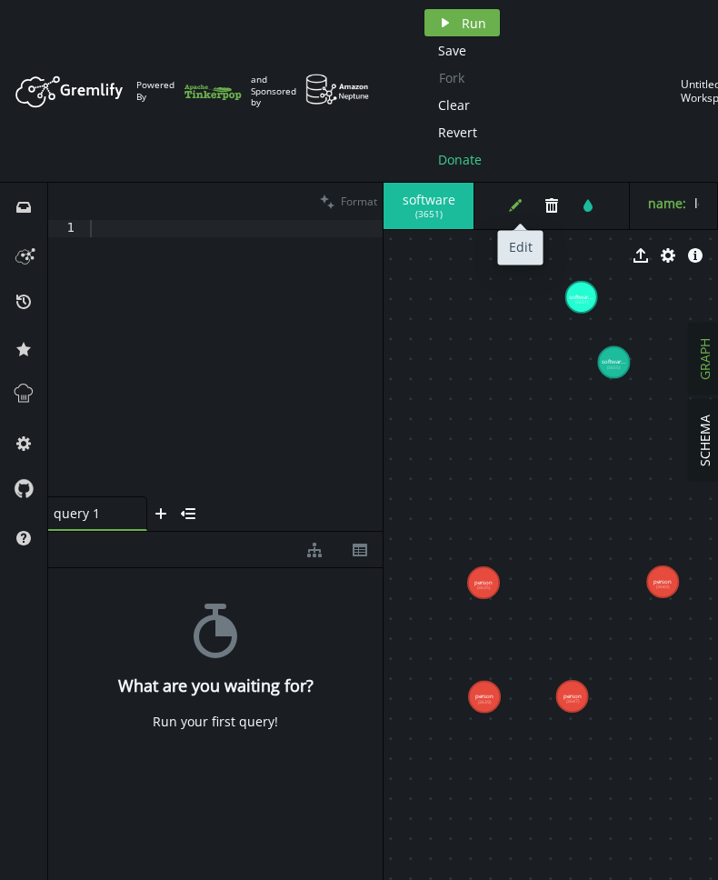
click at [512, 204] on icon "edit" at bounding box center [515, 205] width 15 height 15
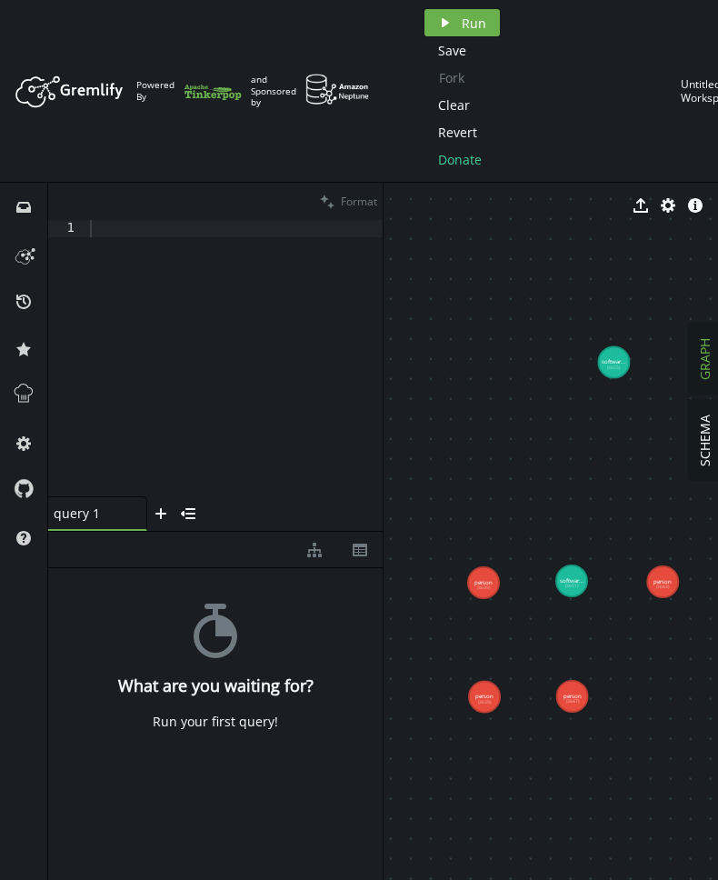
drag, startPoint x: 582, startPoint y: 300, endPoint x: 604, endPoint y: 426, distance: 128.2
click at [572, 581] on text "softwar... (3651)" at bounding box center [572, 582] width 25 height 12
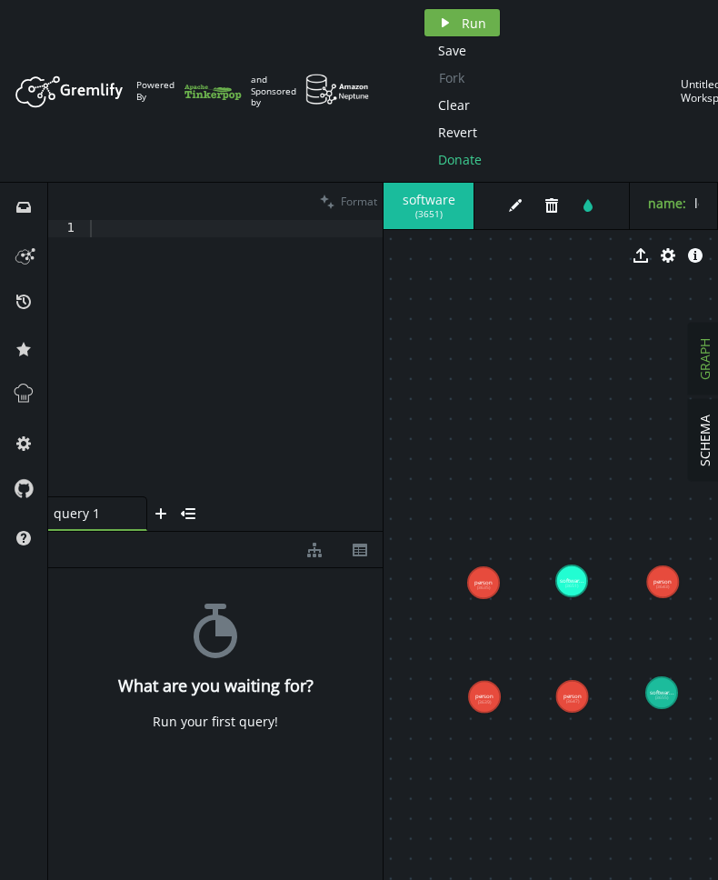
drag, startPoint x: 614, startPoint y: 357, endPoint x: 645, endPoint y: 575, distance: 219.5
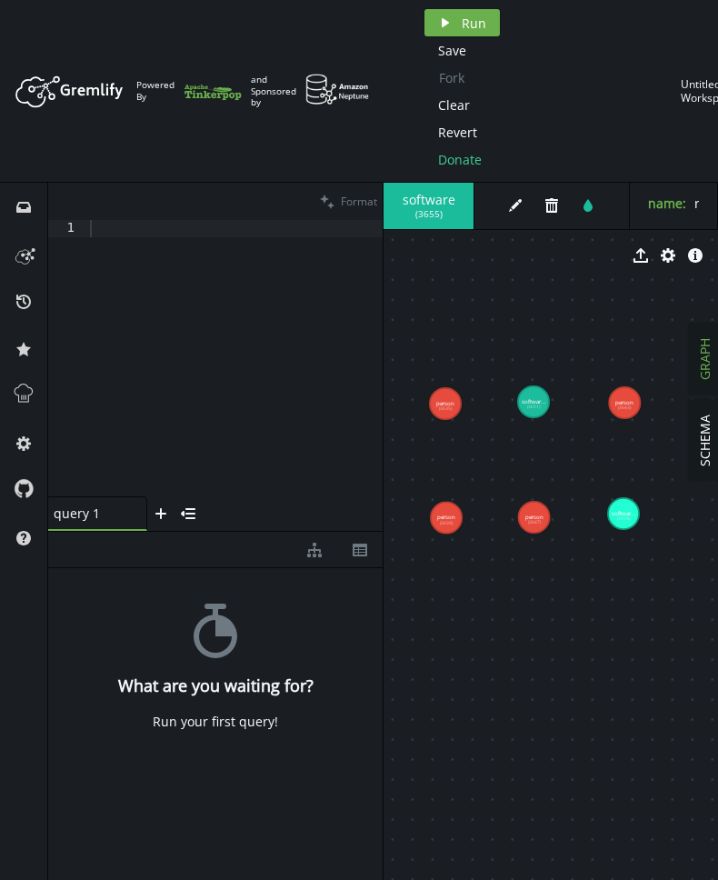
drag, startPoint x: 597, startPoint y: 425, endPoint x: 560, endPoint y: 239, distance: 189.2
click at [560, 239] on div "software ( 3655 ) edit trash tint name : ripple lang : java export cog info-sig…" at bounding box center [551, 531] width 335 height 697
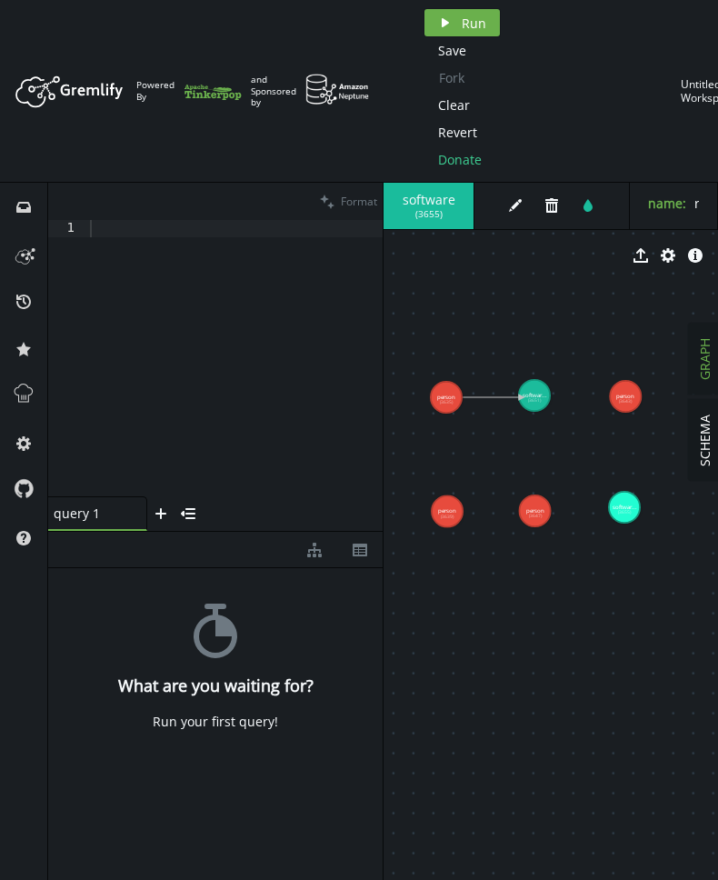
drag, startPoint x: 453, startPoint y: 400, endPoint x: 522, endPoint y: 397, distance: 69.1
click at [522, 397] on g "person (3639) person (3643) person (3647) softwar... (3651) softwar... (3655) p…" at bounding box center [536, 453] width 211 height 147
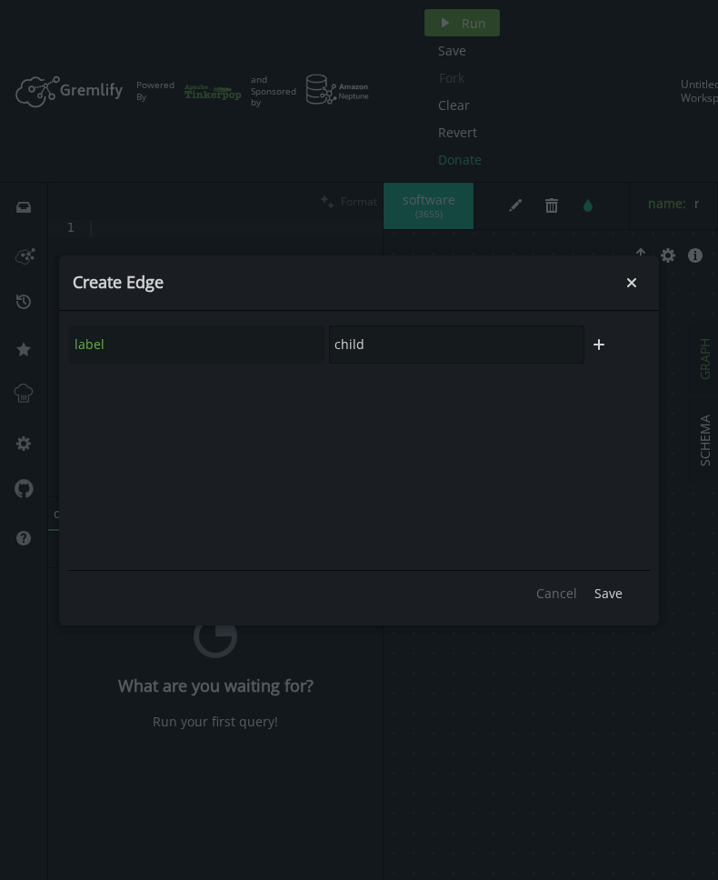
click at [480, 352] on input "child" at bounding box center [456, 344] width 255 height 38
type input "c"
type input "created"
click at [602, 343] on icon "plus" at bounding box center [599, 344] width 15 height 15
click at [263, 390] on input "text" at bounding box center [196, 394] width 255 height 38
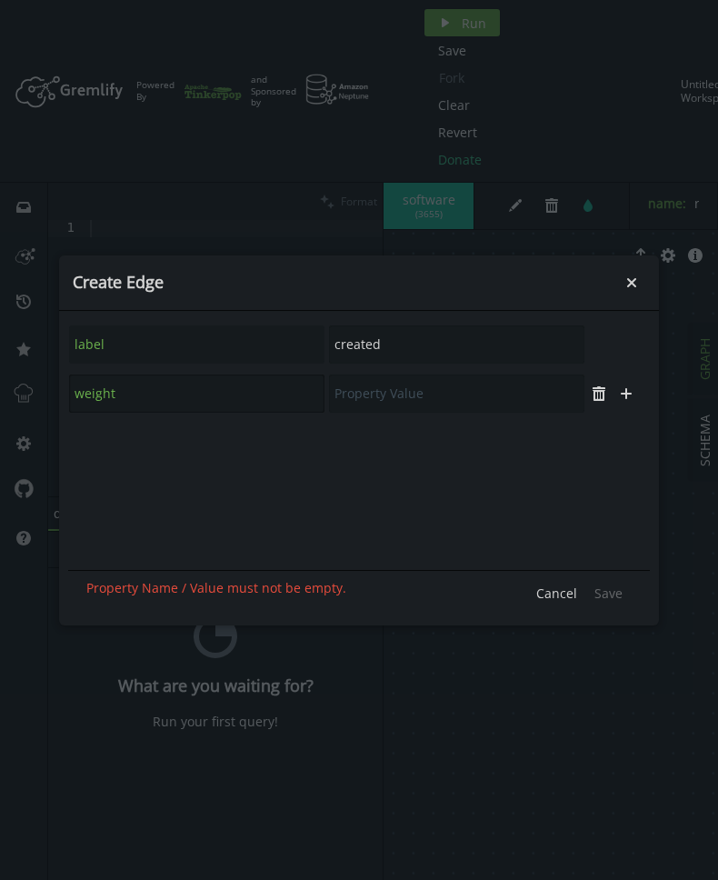
type input "weight"
click at [430, 390] on input "text" at bounding box center [456, 394] width 255 height 38
type input "0.4"
click at [597, 598] on span "Save" at bounding box center [609, 593] width 28 height 17
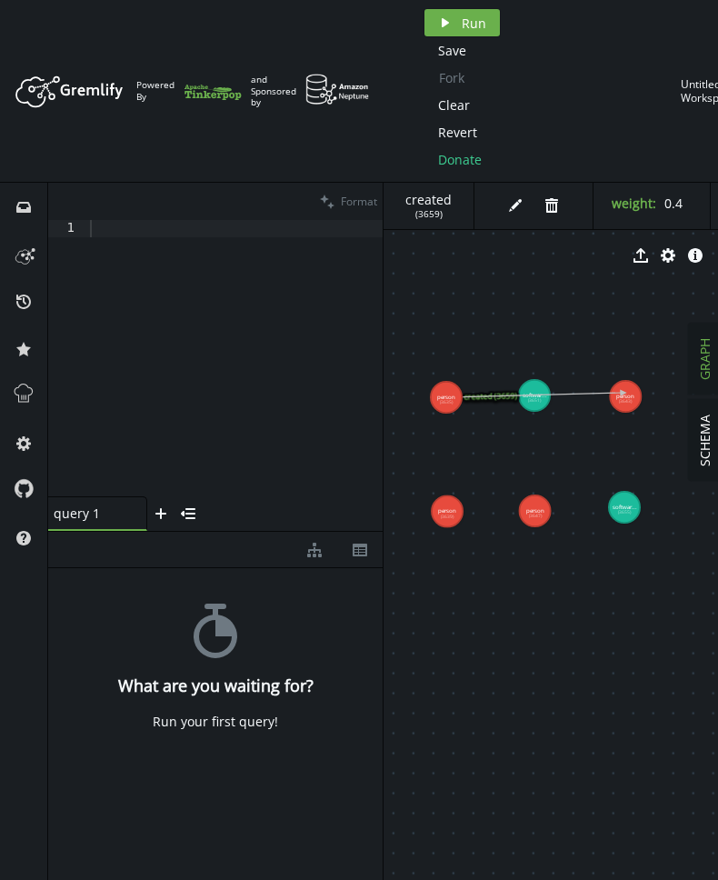
drag, startPoint x: 447, startPoint y: 385, endPoint x: 624, endPoint y: 393, distance: 176.6
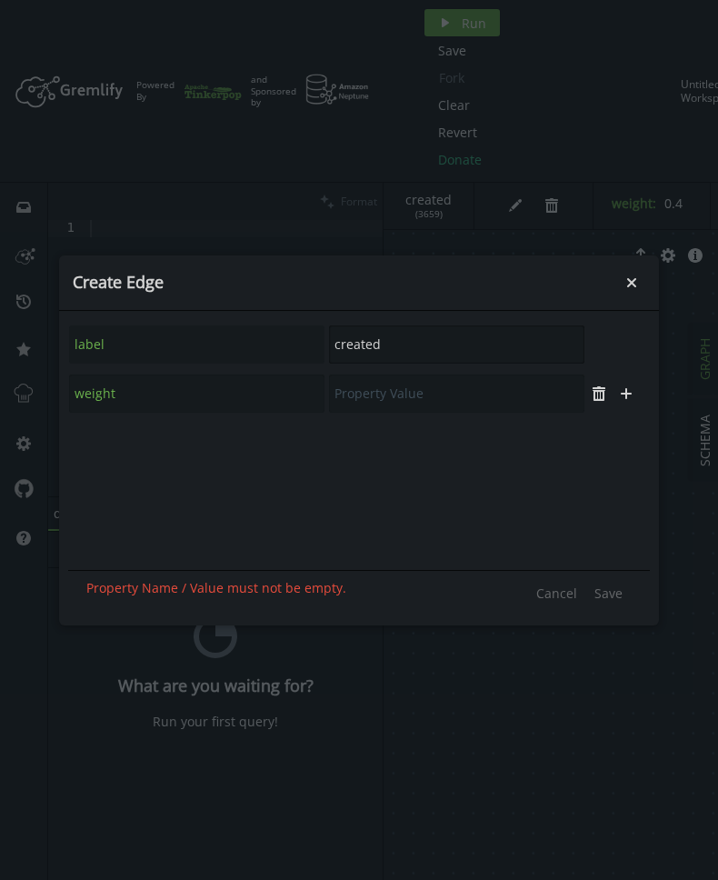
drag, startPoint x: 431, startPoint y: 339, endPoint x: 345, endPoint y: 330, distance: 86.8
click at [345, 330] on input "created" at bounding box center [456, 344] width 255 height 38
type input "knows"
click at [612, 351] on button "plus" at bounding box center [598, 344] width 27 height 27
click at [226, 424] on div "label knows trash plus" at bounding box center [359, 442] width 582 height 245
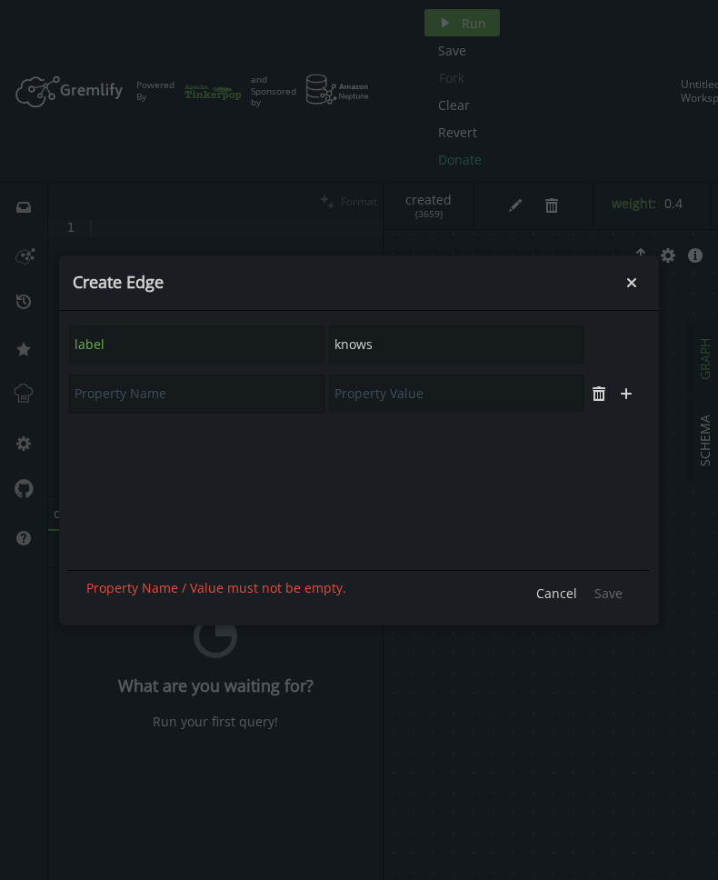
click at [231, 388] on input "text" at bounding box center [196, 394] width 255 height 38
type input "weight"
click at [385, 390] on input "text" at bounding box center [456, 394] width 255 height 38
type input "1.0"
click at [608, 602] on button "Save" at bounding box center [608, 593] width 46 height 27
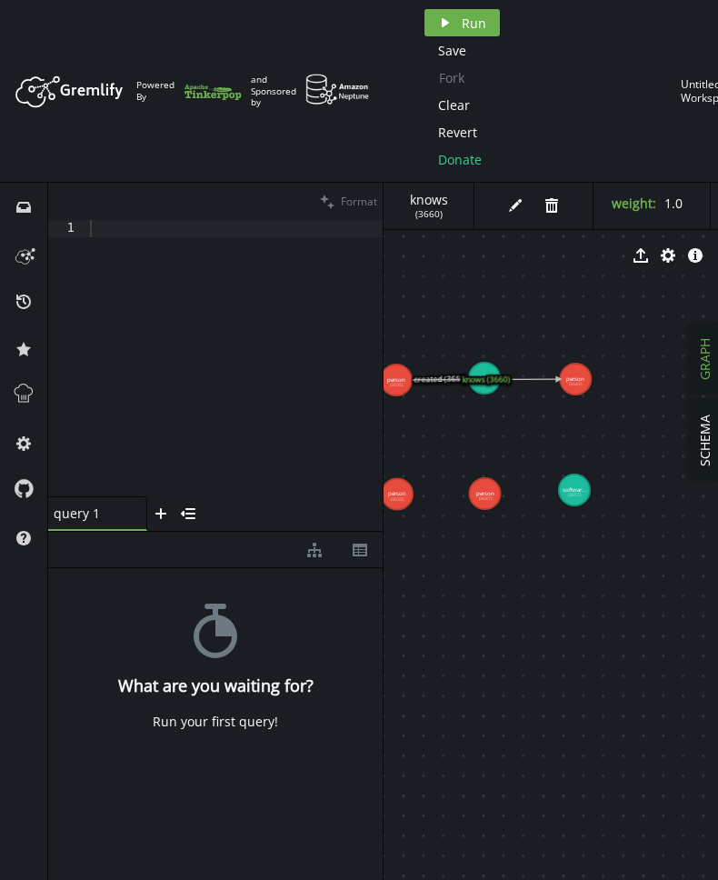
drag, startPoint x: 544, startPoint y: 391, endPoint x: 494, endPoint y: 374, distance: 52.9
click at [494, 374] on text "knows (3660)" at bounding box center [486, 379] width 48 height 11
drag, startPoint x: 578, startPoint y: 388, endPoint x: 573, endPoint y: 287, distance: 101.1
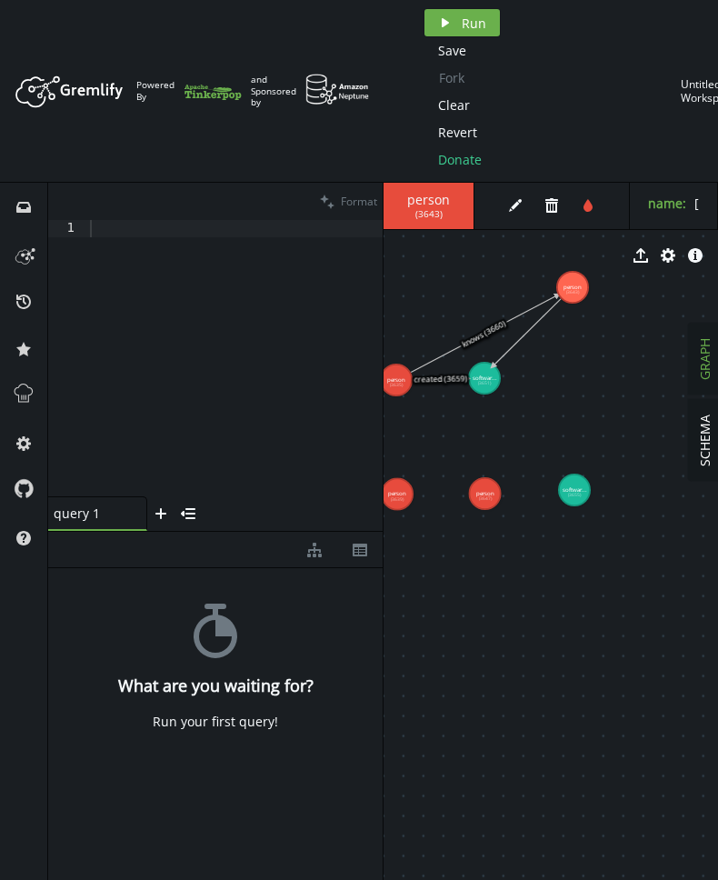
drag, startPoint x: 576, startPoint y: 297, endPoint x: 493, endPoint y: 366, distance: 108.5
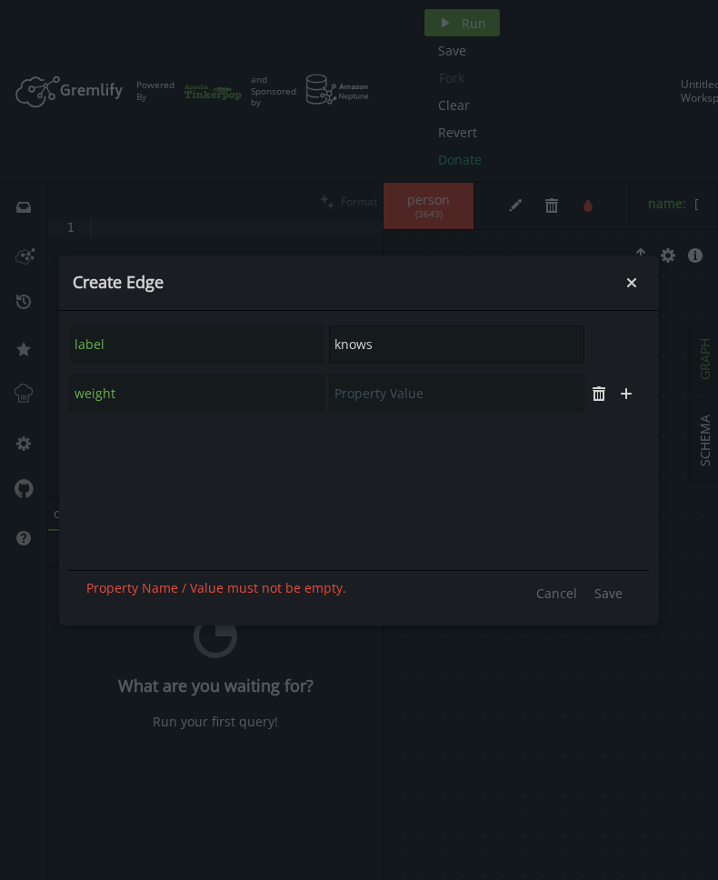
drag, startPoint x: 411, startPoint y: 332, endPoint x: 288, endPoint y: 345, distance: 123.5
click at [329, 345] on input "knows" at bounding box center [456, 344] width 255 height 38
type input "created"
click at [408, 388] on input "text" at bounding box center [456, 394] width 255 height 38
type input "0.4"
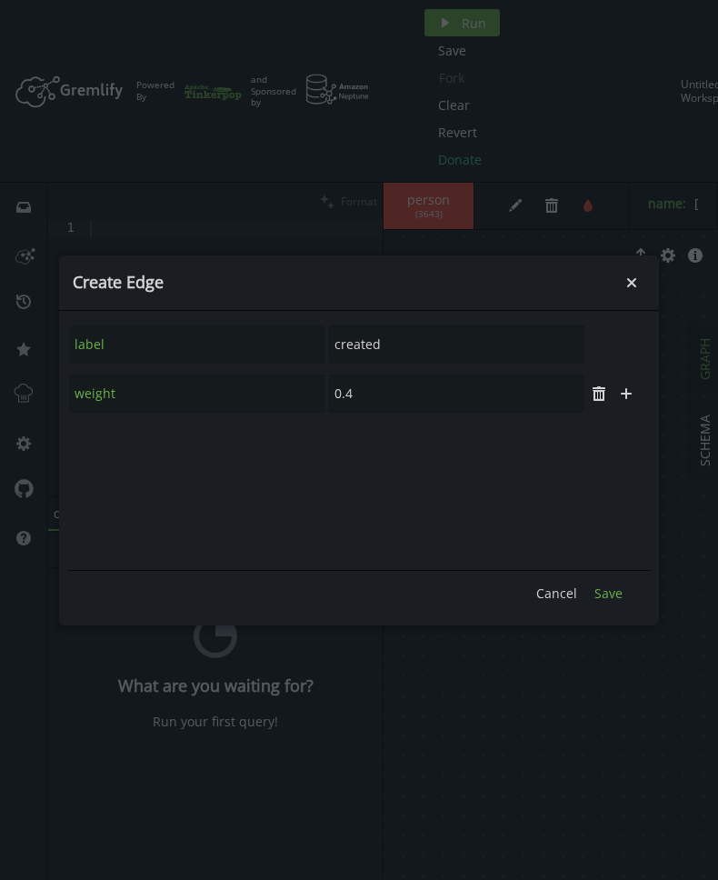
click at [605, 583] on button "Save" at bounding box center [608, 593] width 46 height 27
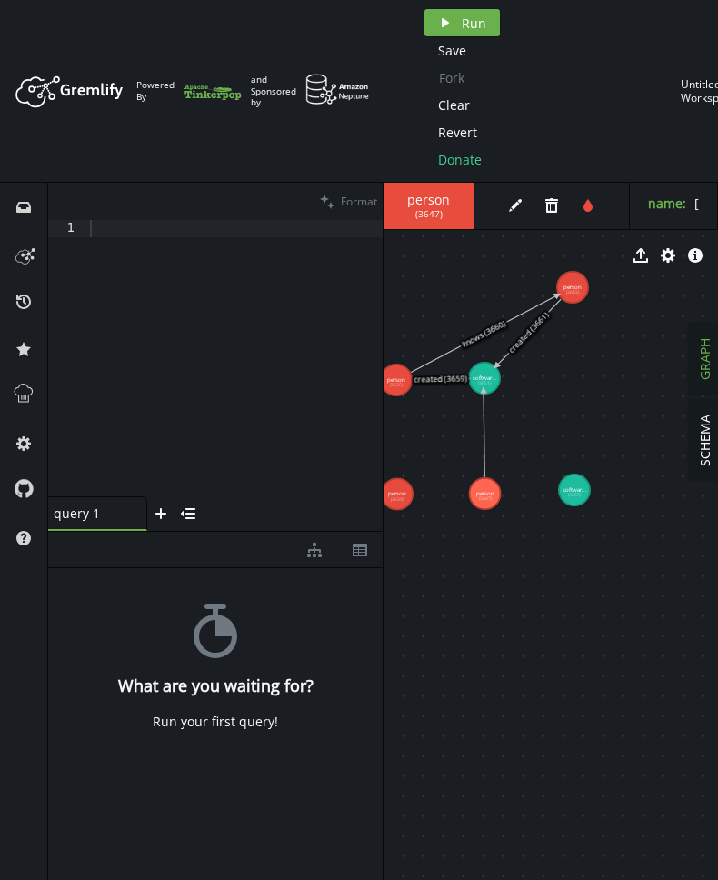
drag, startPoint x: 486, startPoint y: 488, endPoint x: 484, endPoint y: 389, distance: 99.1
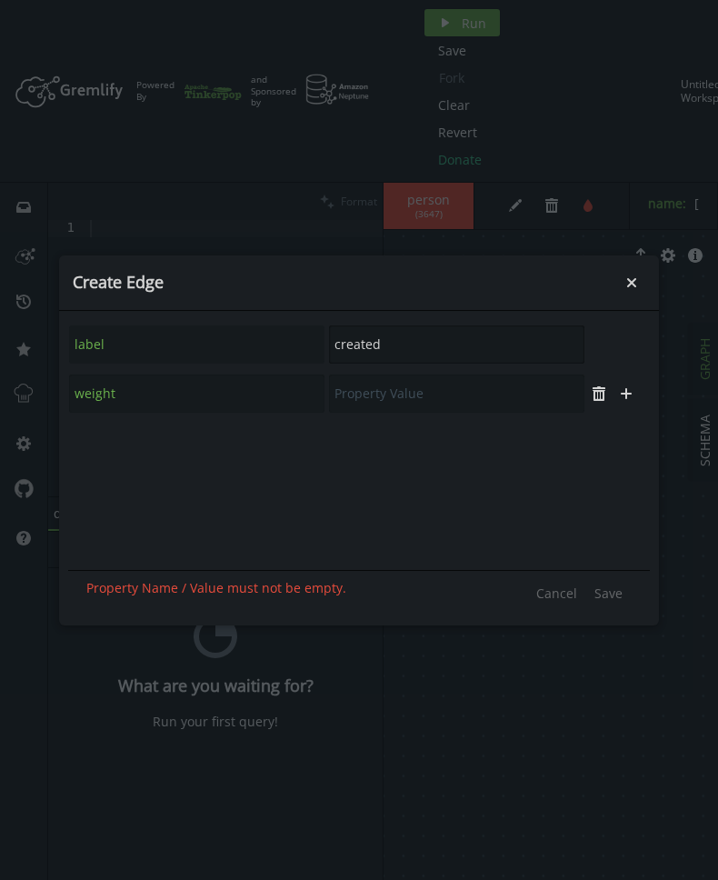
drag, startPoint x: 454, startPoint y: 348, endPoint x: 337, endPoint y: 339, distance: 116.7
click at [337, 339] on input "created" at bounding box center [456, 344] width 255 height 38
click at [395, 400] on input "text" at bounding box center [456, 394] width 255 height 38
type input "0.2"
click at [610, 589] on span "Save" at bounding box center [609, 593] width 28 height 17
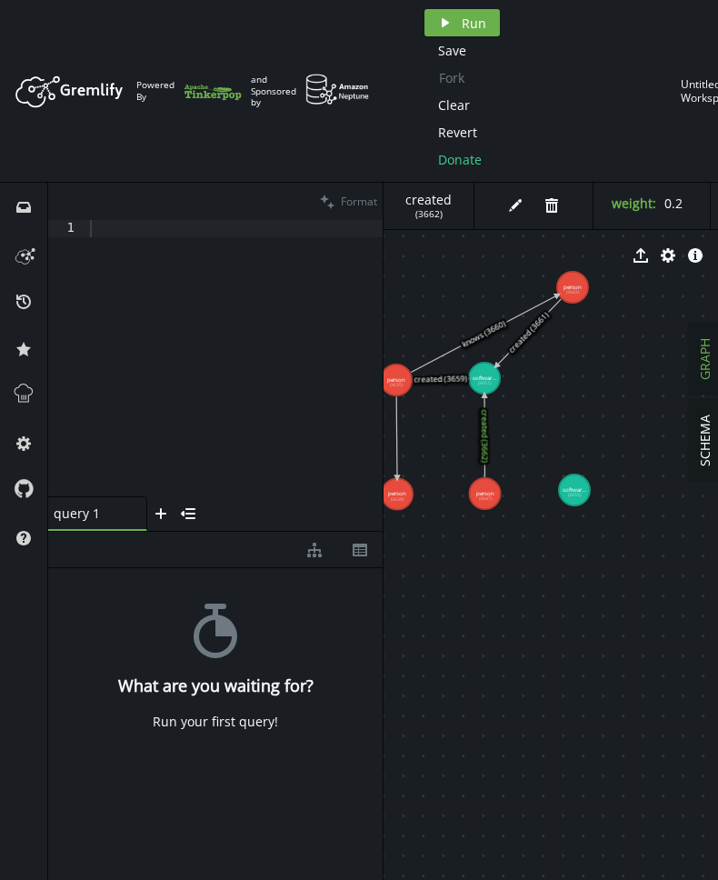
drag, startPoint x: 401, startPoint y: 389, endPoint x: 397, endPoint y: 478, distance: 89.2
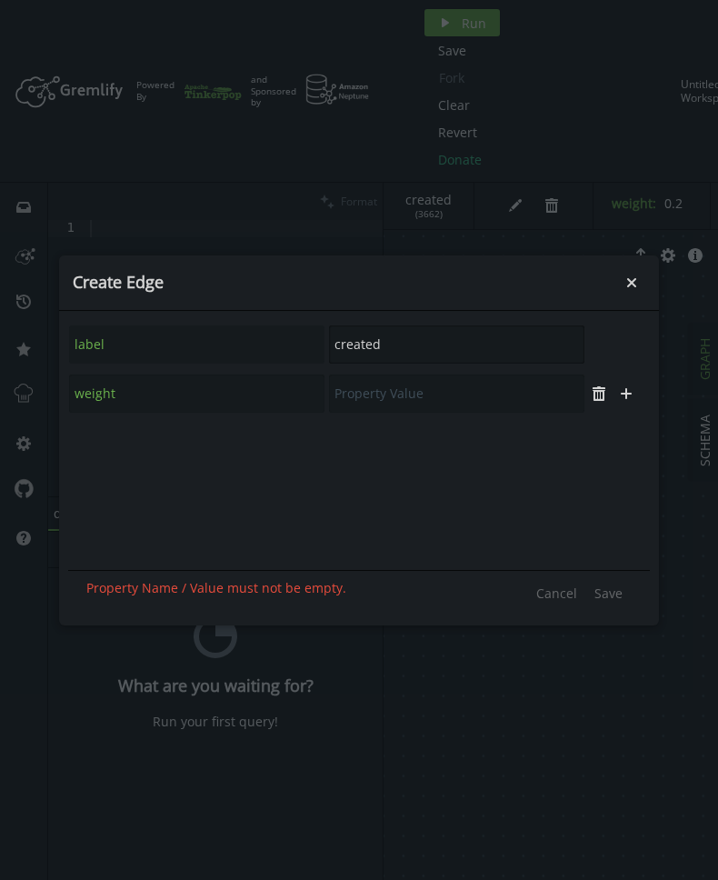
drag, startPoint x: 444, startPoint y: 342, endPoint x: 279, endPoint y: 348, distance: 164.7
click at [329, 348] on input "created" at bounding box center [456, 344] width 255 height 38
type input "knows"
click at [387, 391] on input "text" at bounding box center [456, 394] width 255 height 38
type input "0.5"
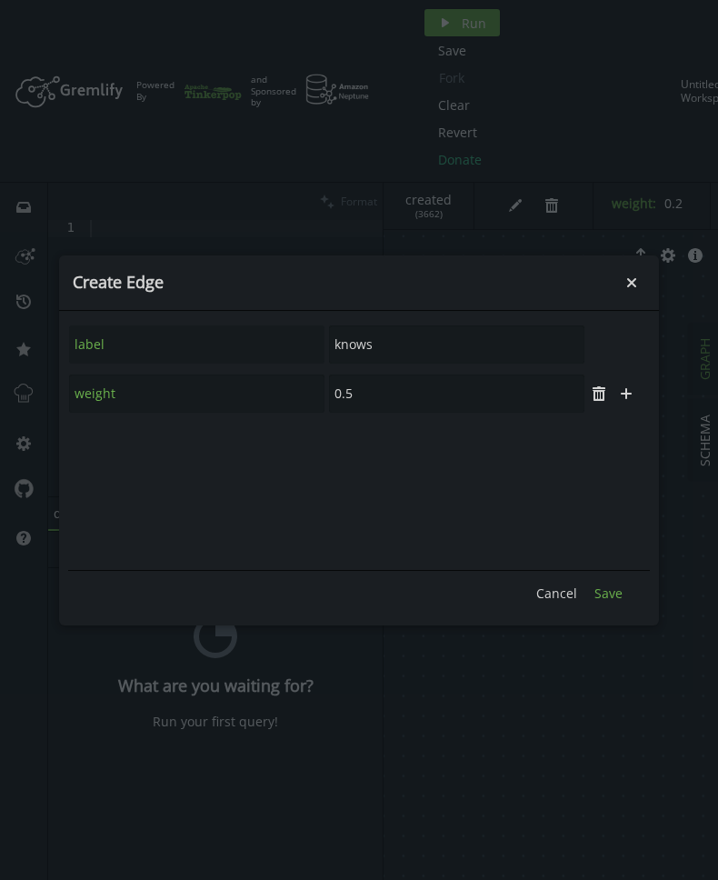
click at [627, 591] on button "Save" at bounding box center [608, 593] width 46 height 27
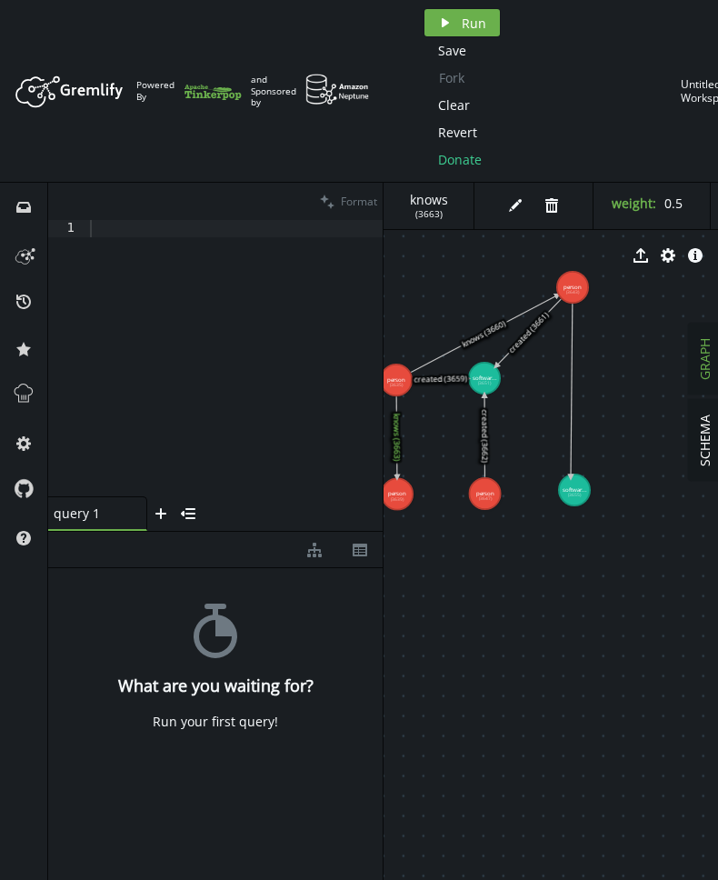
drag, startPoint x: 581, startPoint y: 287, endPoint x: 571, endPoint y: 477, distance: 190.3
click at [571, 477] on g "person (3635) person (3639) person (3647) softwar... (3651) softwar... (3655) c…" at bounding box center [485, 391] width 209 height 238
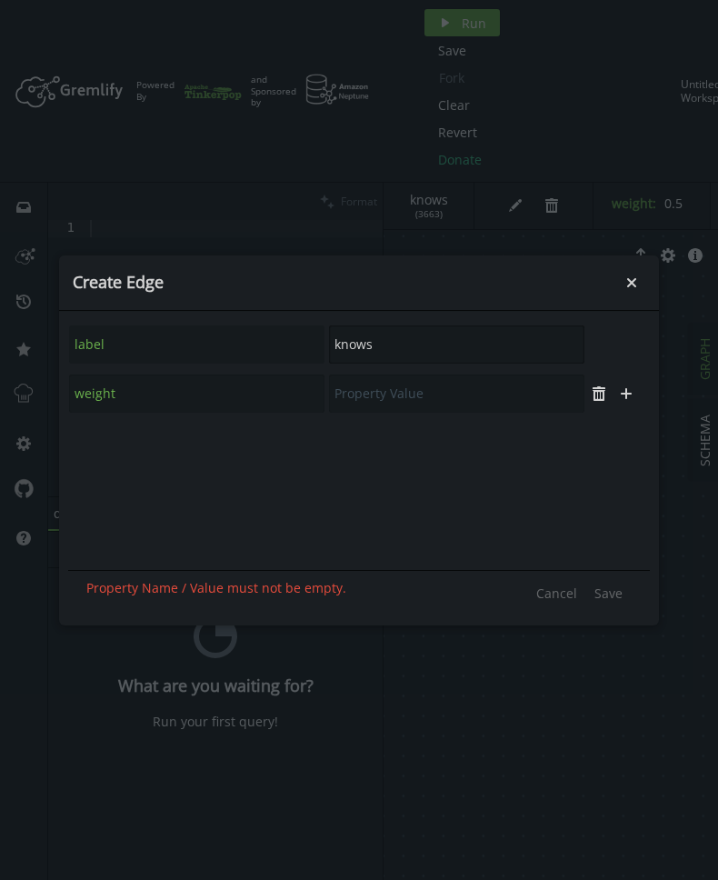
drag, startPoint x: 449, startPoint y: 336, endPoint x: 291, endPoint y: 344, distance: 158.4
click at [329, 344] on input "knows" at bounding box center [456, 344] width 255 height 38
type input "created"
click at [465, 395] on input "text" at bounding box center [456, 394] width 255 height 38
type input "1.0"
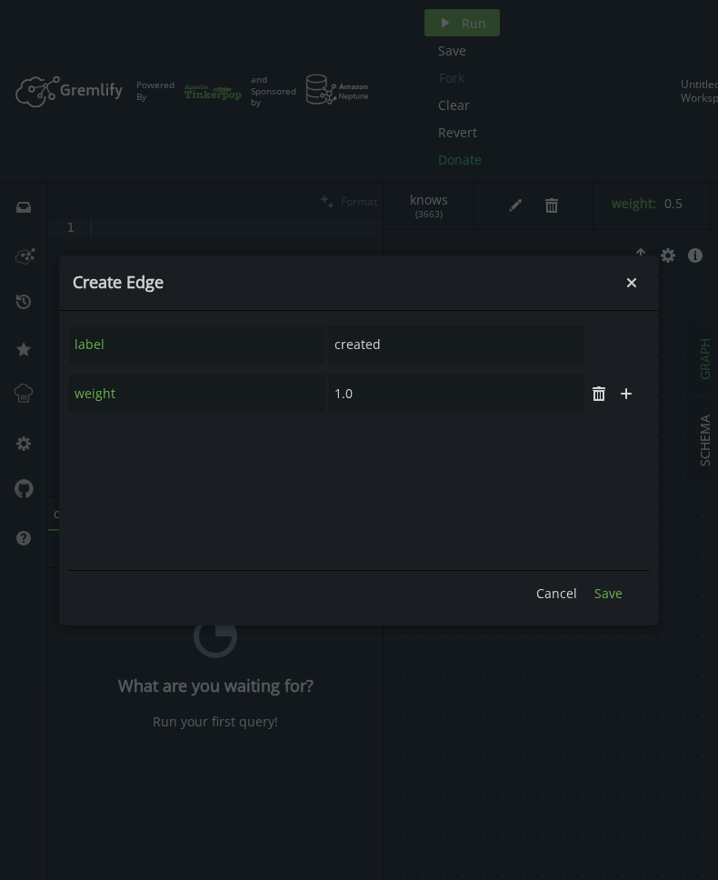
click at [605, 595] on span "Save" at bounding box center [609, 593] width 28 height 17
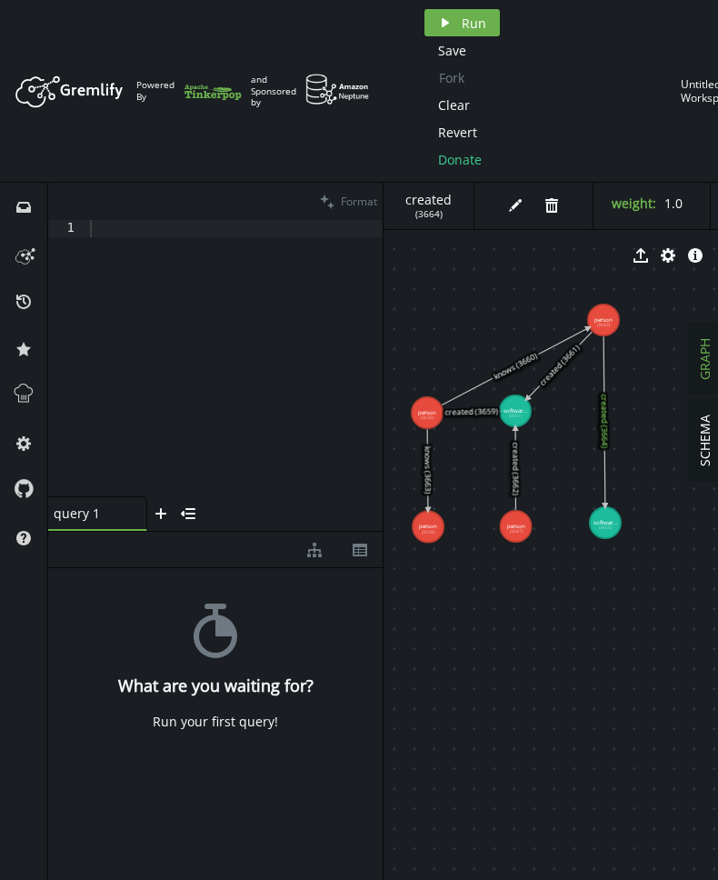
drag, startPoint x: 612, startPoint y: 597, endPoint x: 621, endPoint y: 632, distance: 35.7
click at [218, 225] on div at bounding box center [234, 375] width 296 height 311
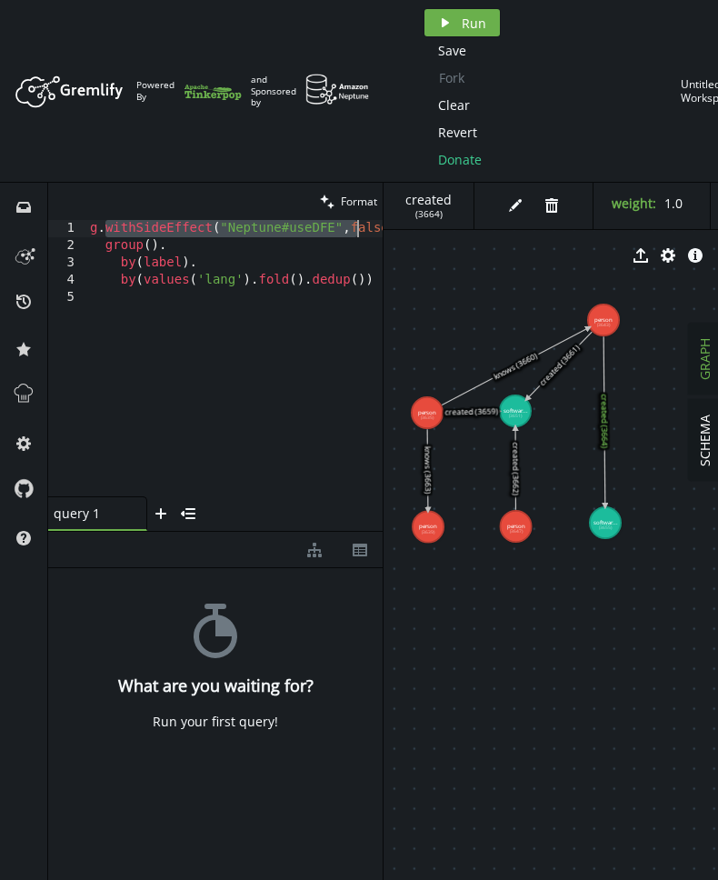
scroll to position [0, 55]
drag, startPoint x: 106, startPoint y: 233, endPoint x: 341, endPoint y: 230, distance: 234.6
click at [341, 230] on div "g . withSideEffect ( "Neptune#useDFE" , false ) . V ( ) . group ( ) . by ( labe…" at bounding box center [207, 368] width 351 height 297
type textarea "g.V()."
click at [464, 25] on span "Run" at bounding box center [474, 23] width 25 height 17
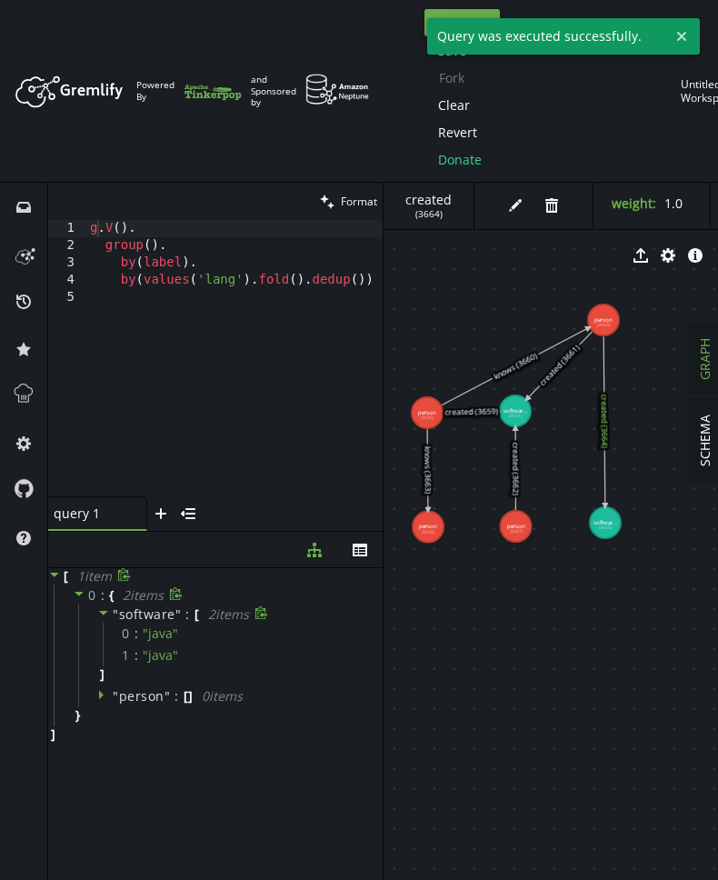
click at [95, 610] on div "" software " : [ 2 item s 0 : " java " 1 : " java " ]" at bounding box center [228, 645] width 300 height 82
click at [101, 612] on icon at bounding box center [103, 613] width 9 height 5
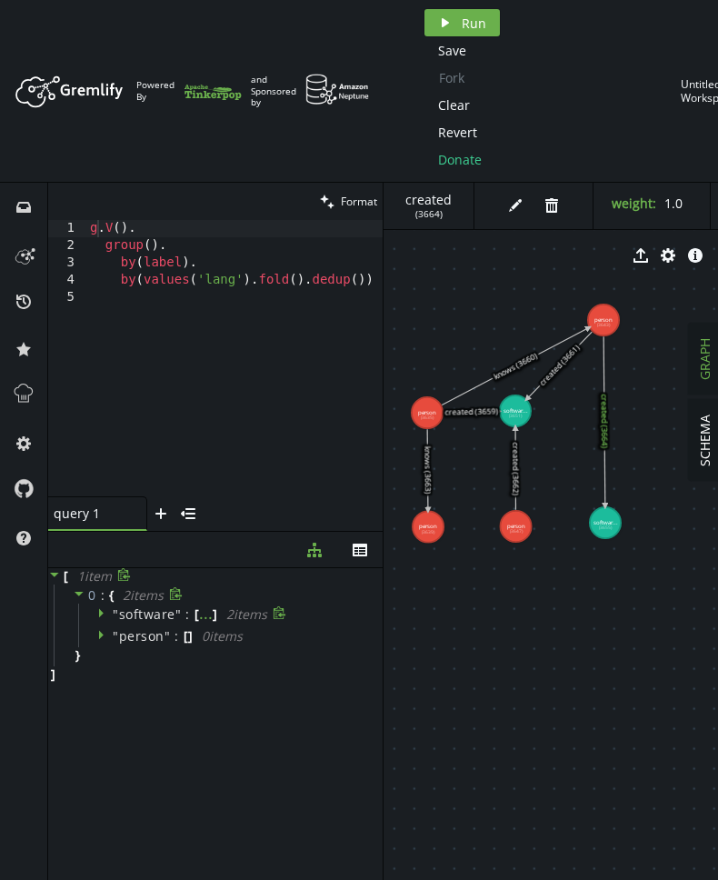
click at [101, 612] on icon at bounding box center [101, 613] width 5 height 9
click at [177, 597] on icon at bounding box center [176, 594] width 14 height 14
click at [215, 605] on div "" software " : [ 2 item s 0 : " java " 1 : " java " ]" at bounding box center [228, 645] width 300 height 82
click at [0, 0] on icon at bounding box center [0, 0] width 0 height 0
click at [0, 0] on span "✔" at bounding box center [0, 0] width 0 height 0
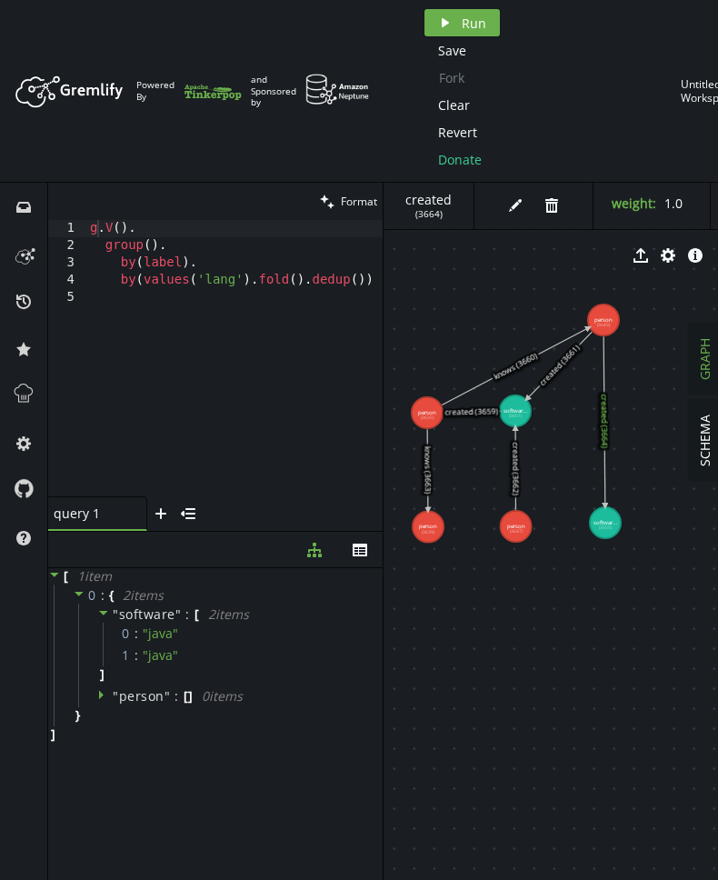
click at [0, 0] on icon at bounding box center [0, 0] width 0 height 0
click at [0, 0] on span "✔" at bounding box center [0, 0] width 0 height 0
click at [264, 613] on span "✔" at bounding box center [265, 613] width 11 height 17
click at [308, 290] on div "g . V ( ) . group ( ) . by ( label ) . by ( values ( 'lang' ) . fold ( ) . dedu…" at bounding box center [234, 375] width 296 height 311
click at [162, 509] on icon "button" at bounding box center [160, 513] width 11 height 11
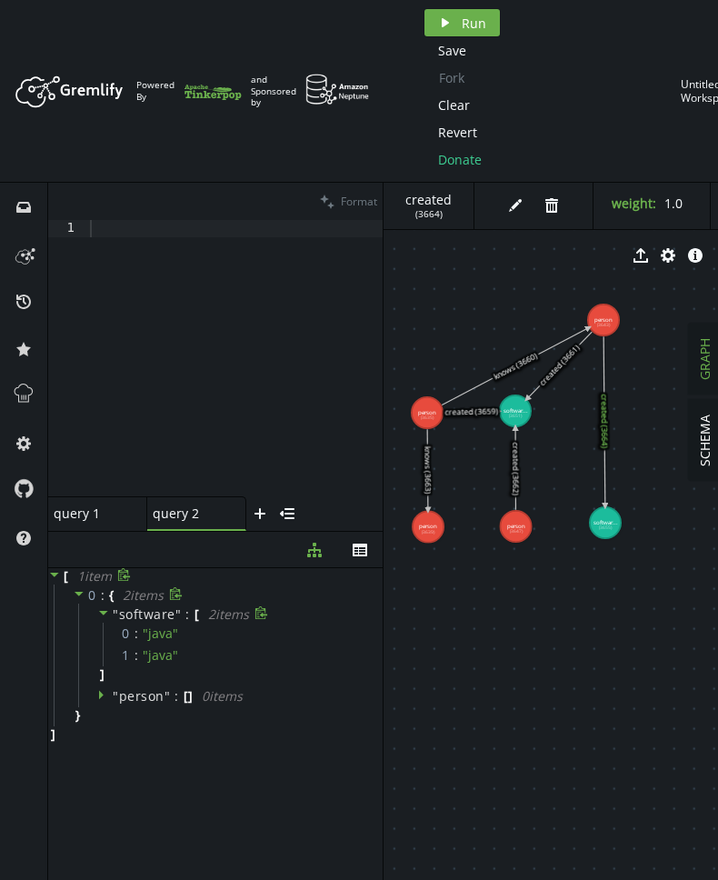
click at [154, 269] on div at bounding box center [234, 375] width 296 height 311
type textarea "g.V().outE().V()"
click at [186, 225] on div "g . V ( ) . outE ( ) . V ( )" at bounding box center [234, 375] width 296 height 311
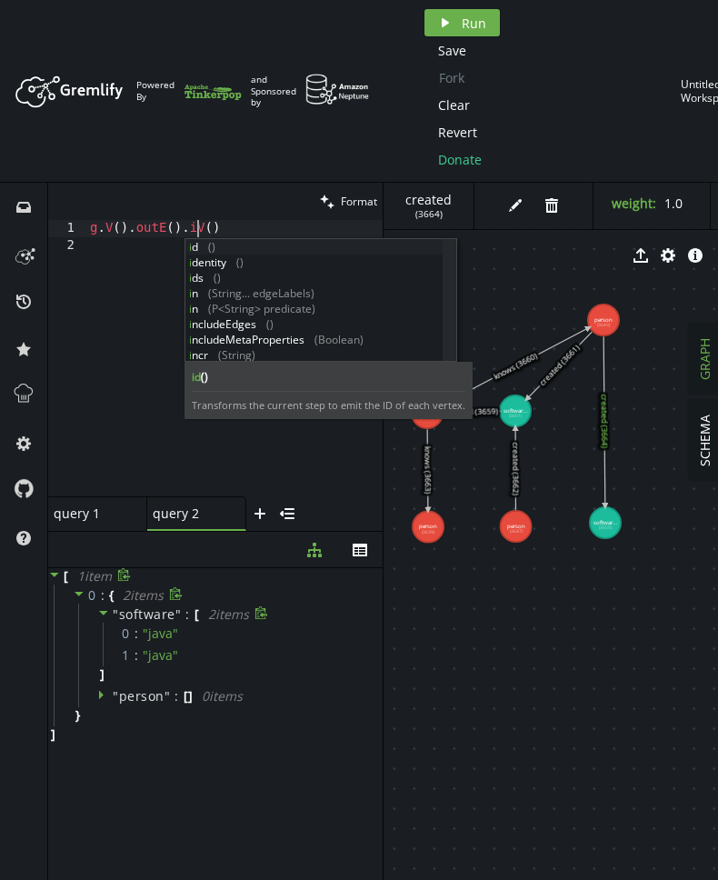
scroll to position [0, 114]
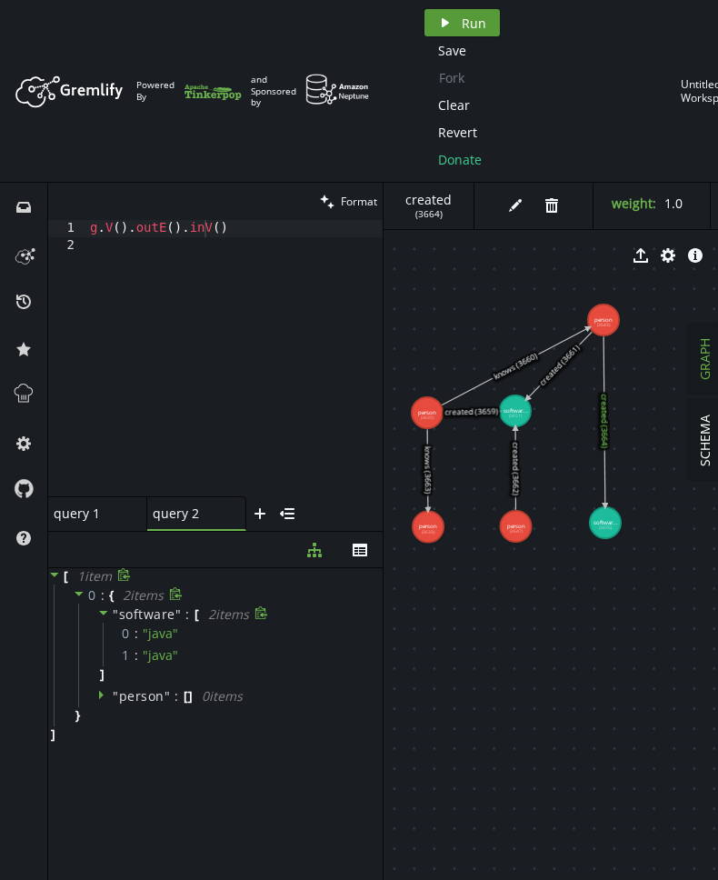
click at [462, 27] on span "Run" at bounding box center [474, 23] width 25 height 17
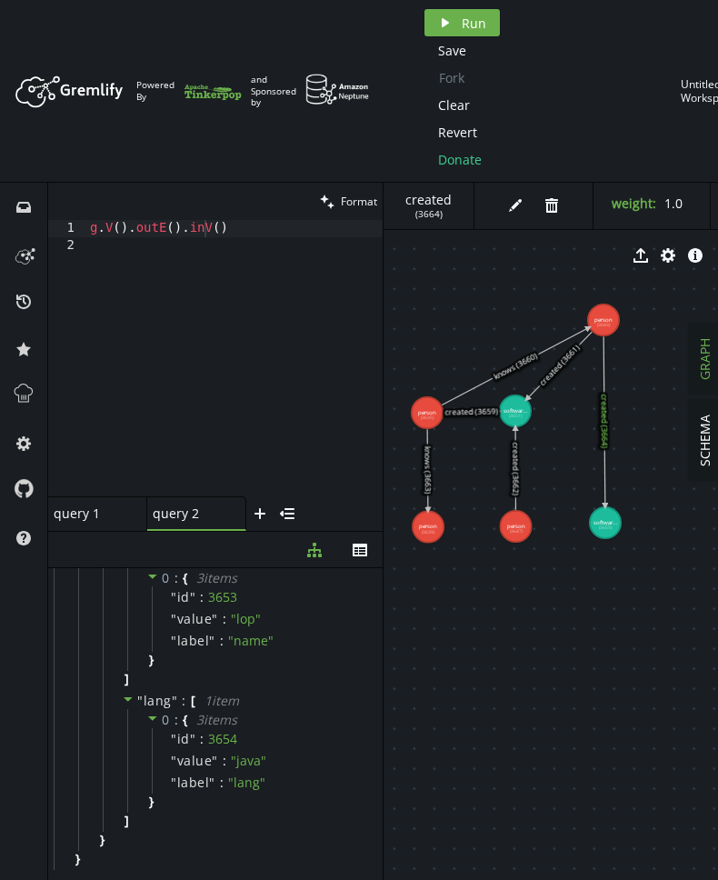
scroll to position [2135, 0]
click at [263, 225] on div "g . V ( ) . outE ( ) . inV ( )" at bounding box center [234, 375] width 296 height 311
click at [478, 31] on span "Run" at bounding box center [474, 23] width 25 height 17
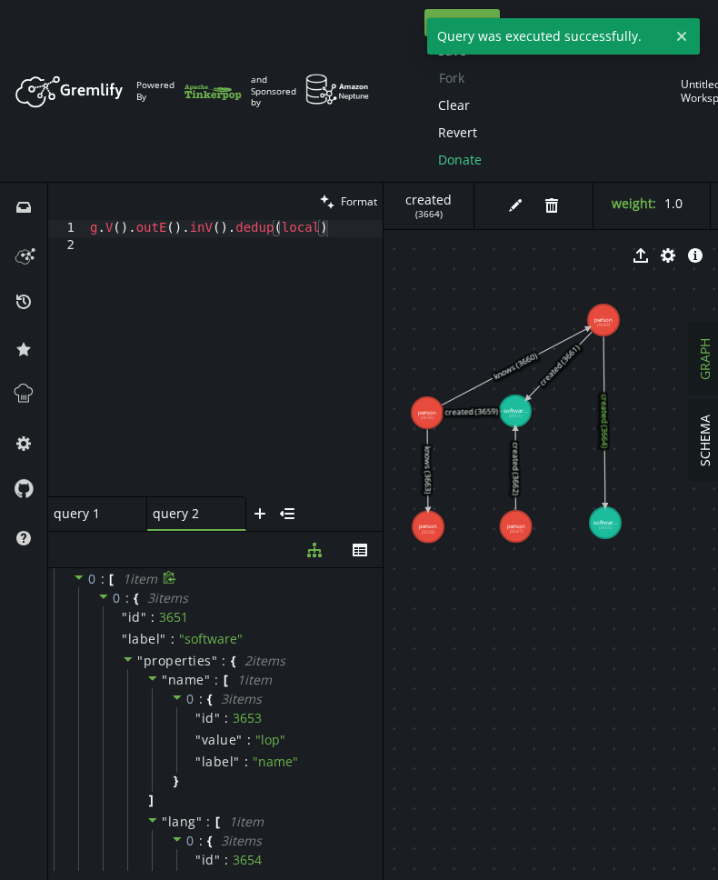
scroll to position [17, 0]
click at [325, 232] on div "g . V ( ) . outE ( ) . inV ( ) . dedup ( local )" at bounding box center [234, 375] width 296 height 311
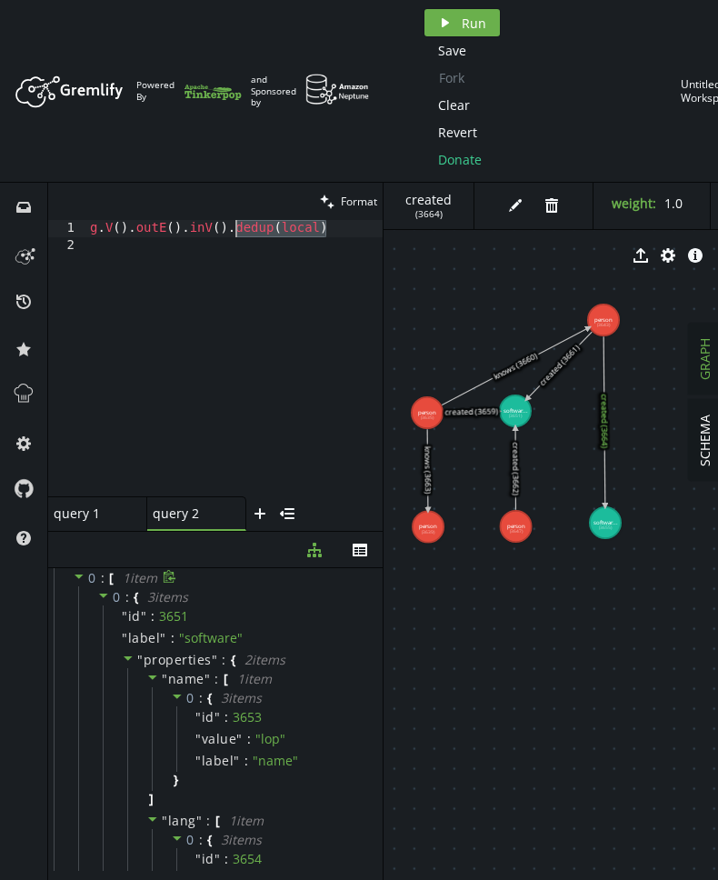
drag, startPoint x: 334, startPoint y: 230, endPoint x: 233, endPoint y: 232, distance: 100.9
click at [233, 232] on div "g . V ( ) . outE ( ) . inV ( ) . dedup ( local )" at bounding box center [234, 375] width 296 height 311
type textarea "g.V().outE().inV()"
click at [458, 19] on button "play Run" at bounding box center [462, 22] width 75 height 27
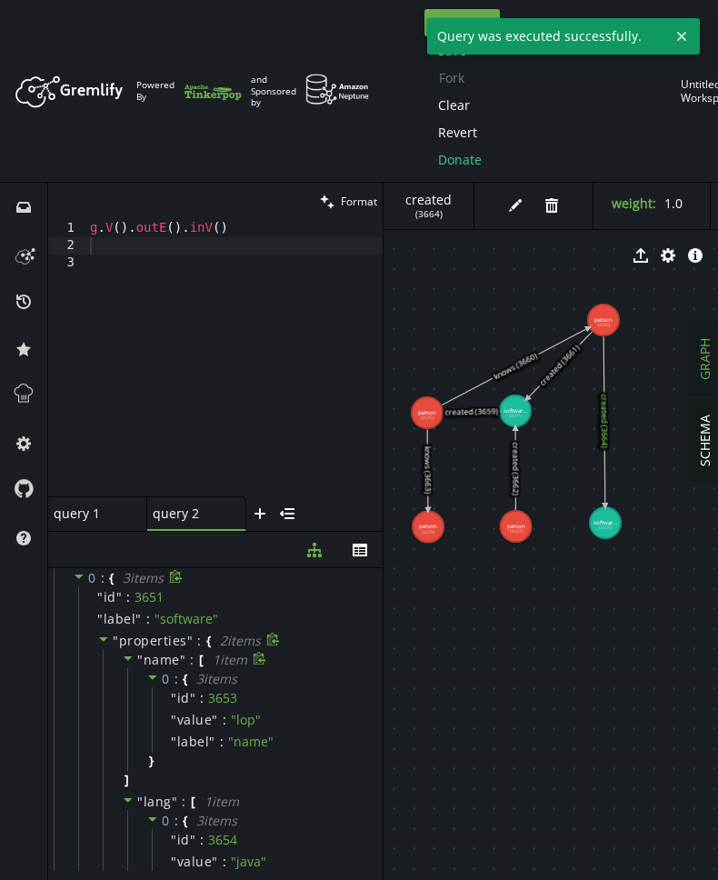
scroll to position [0, 0]
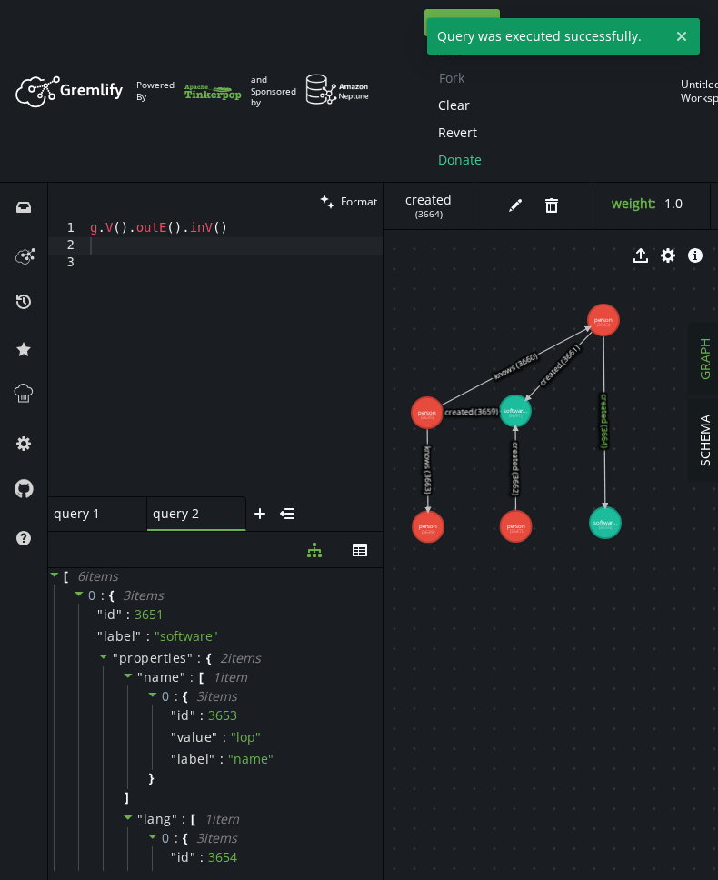
click at [257, 229] on div "g . V ( ) . outE ( ) . inV ( )" at bounding box center [234, 375] width 296 height 311
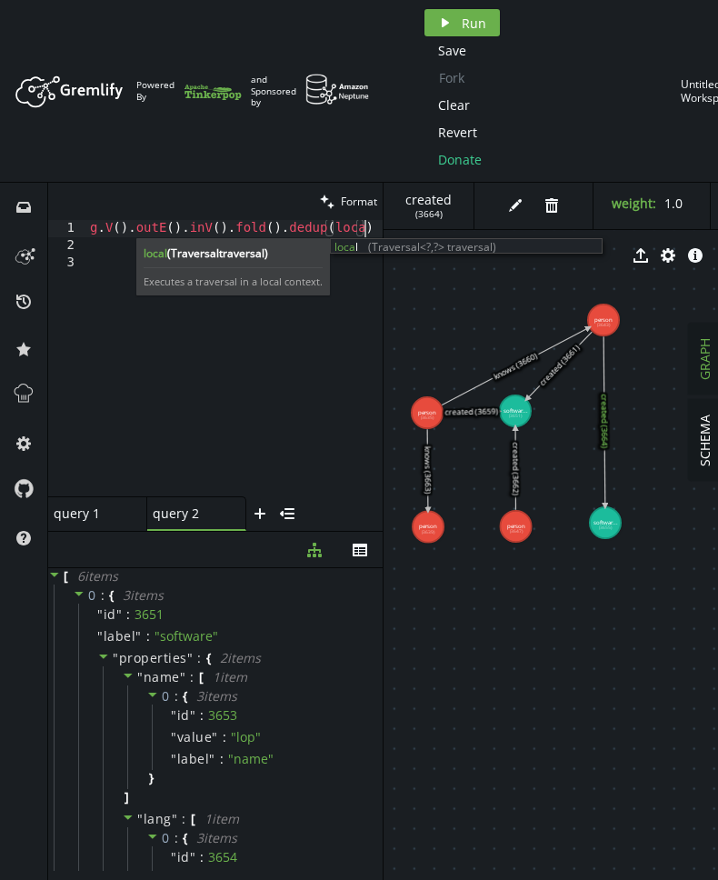
scroll to position [0, 1]
click at [475, 20] on span "Run" at bounding box center [474, 23] width 25 height 17
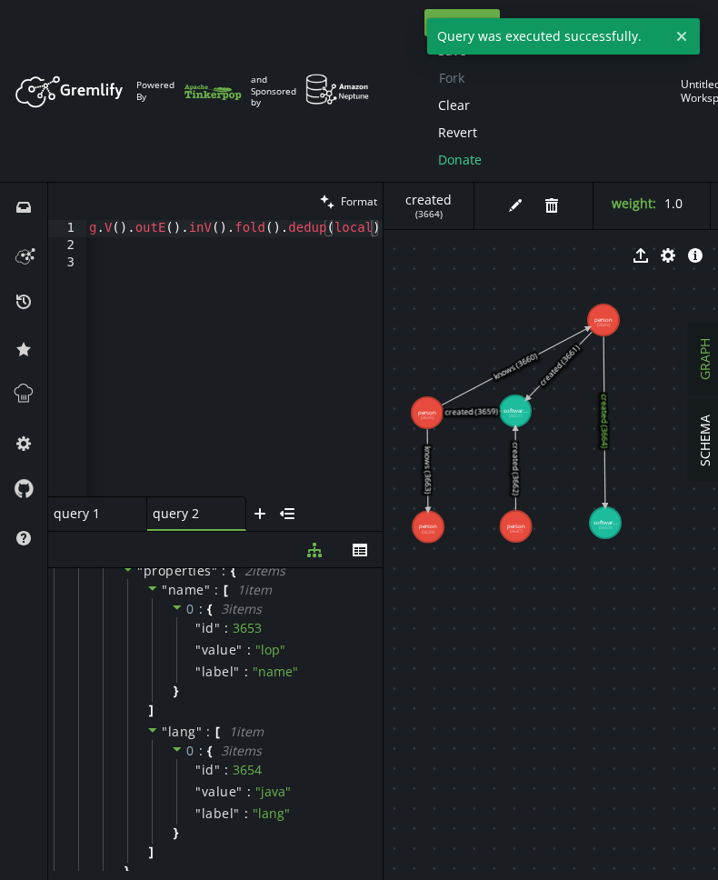
scroll to position [0, 0]
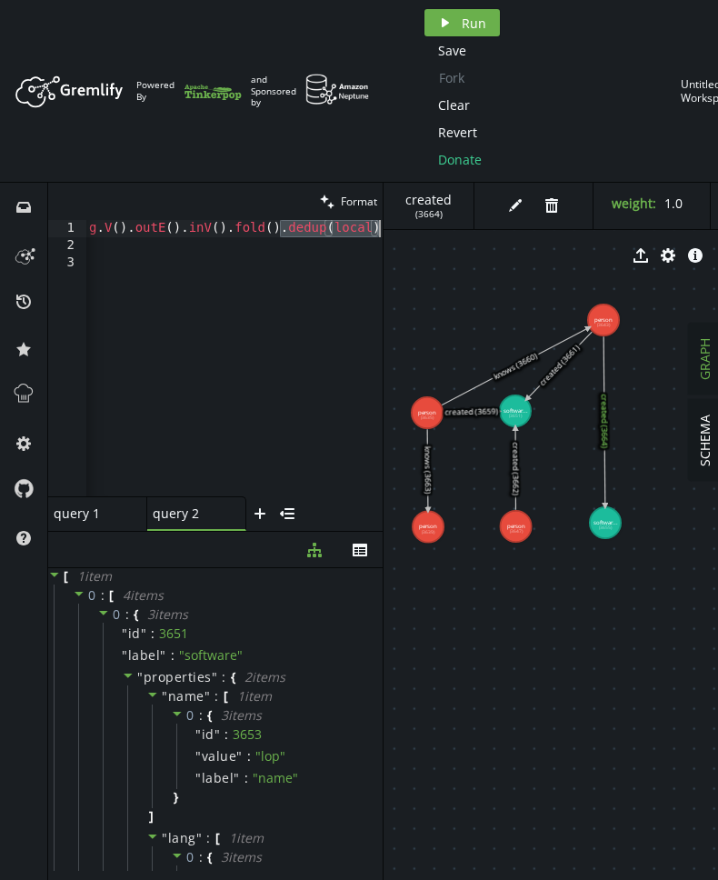
drag, startPoint x: 282, startPoint y: 236, endPoint x: 395, endPoint y: 228, distance: 113.9
click at [395, 228] on div "clean Format g.V().outE().inV().fold().dedup(local) 1 2 3 g . V ( ) . outE ( ) …" at bounding box center [383, 531] width 670 height 697
click at [446, 24] on icon "button" at bounding box center [445, 22] width 7 height 9
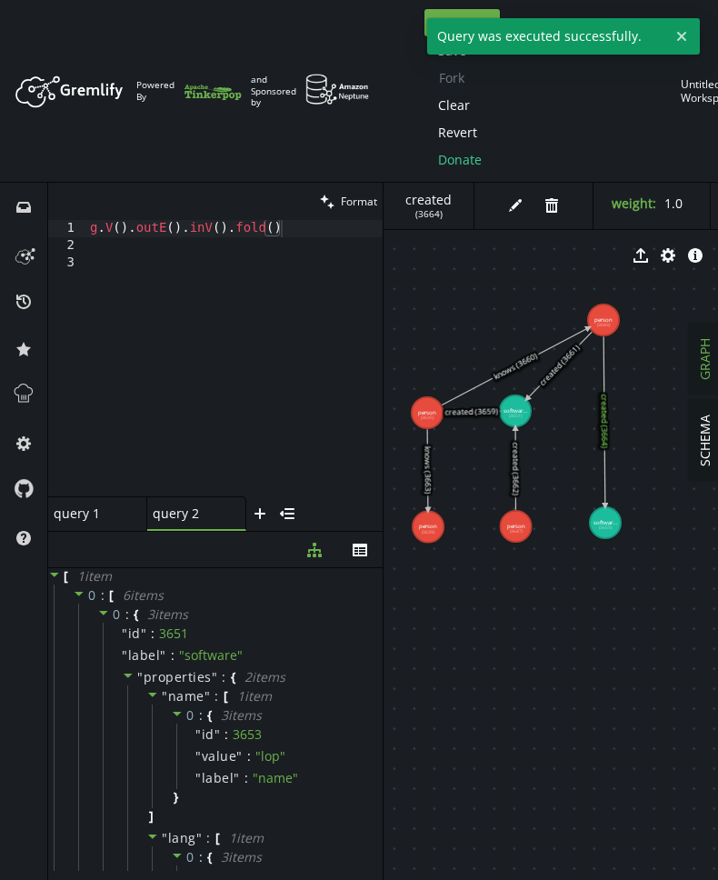
click at [359, 233] on div "g . V ( ) . outE ( ) . inV ( ) . fold ( )" at bounding box center [234, 375] width 296 height 311
paste textarea ".dedup(local)"
type textarea "g.V().outE().inV().fold().dedup(local)"
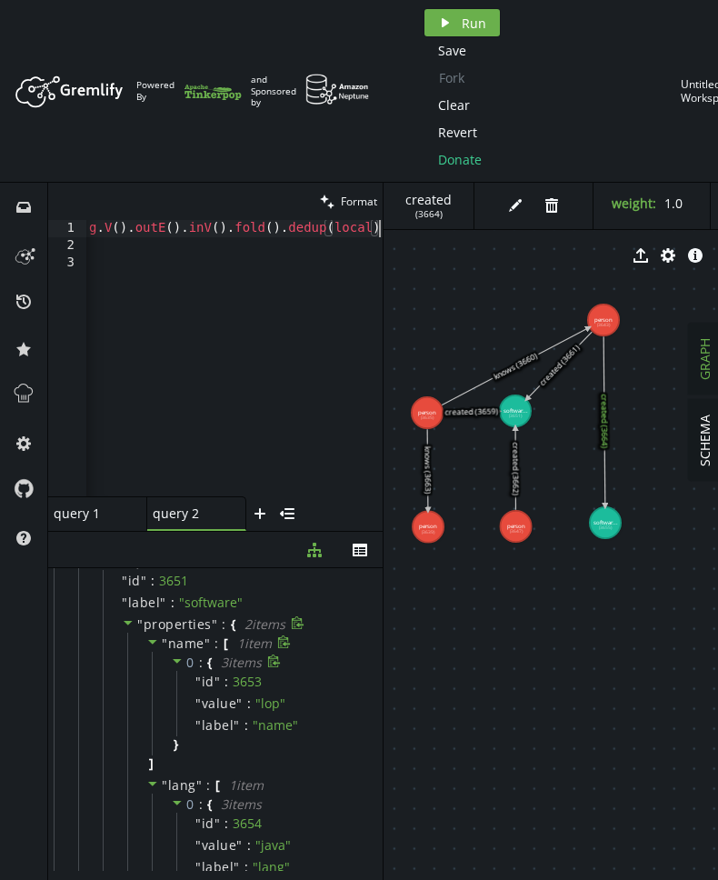
scroll to position [53, 0]
click at [463, 25] on span "Run" at bounding box center [474, 23] width 25 height 17
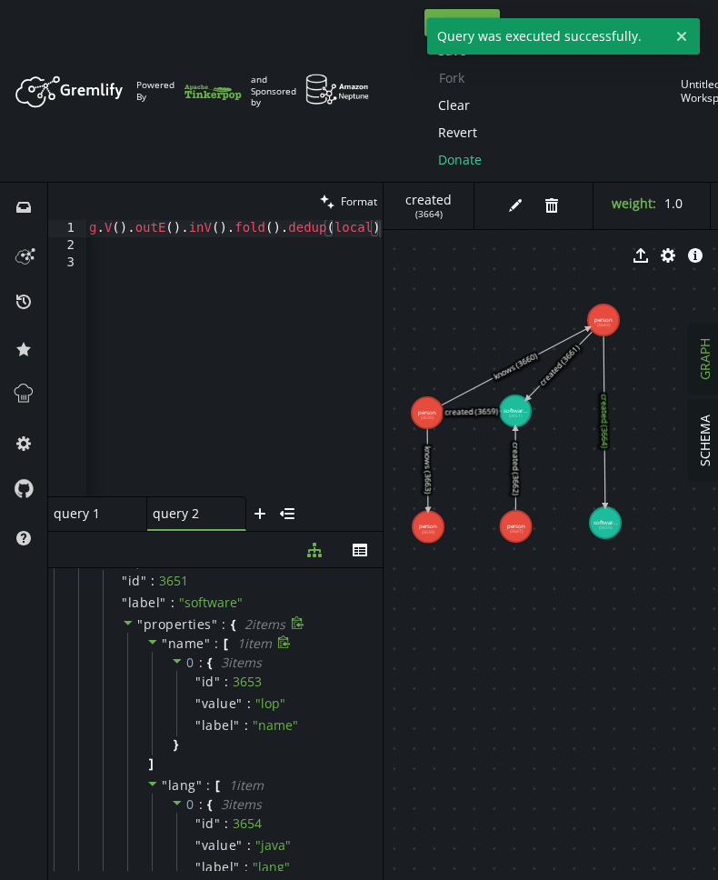
click at [212, 648] on span "" name " :" at bounding box center [193, 643] width 62 height 16
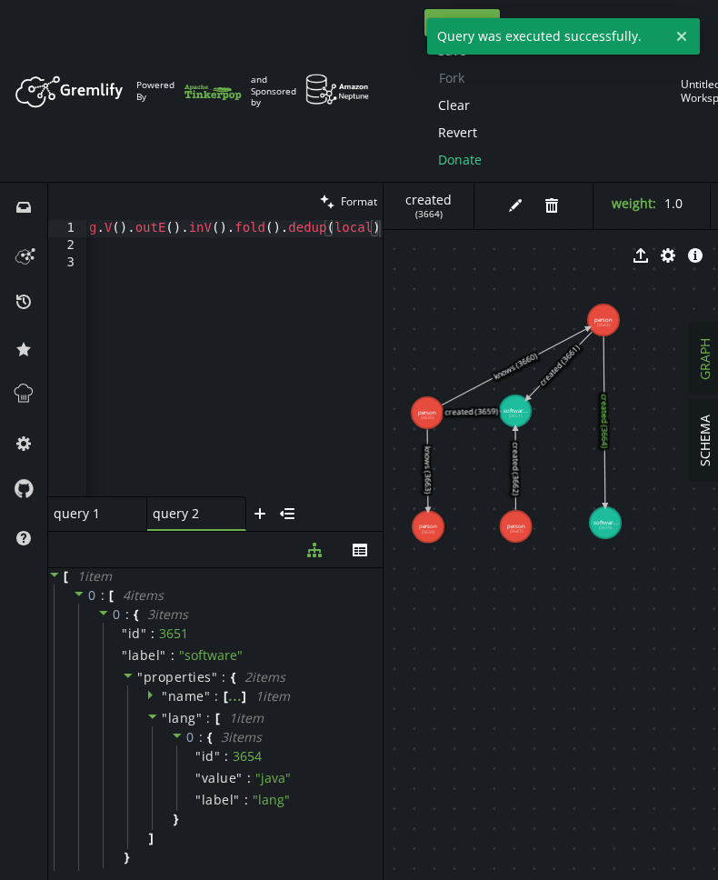
scroll to position [0, 0]
click at [181, 394] on div "g . V ( ) . outE ( ) . inV ( ) . fold ( ) . dedup ( local )" at bounding box center [233, 368] width 297 height 297
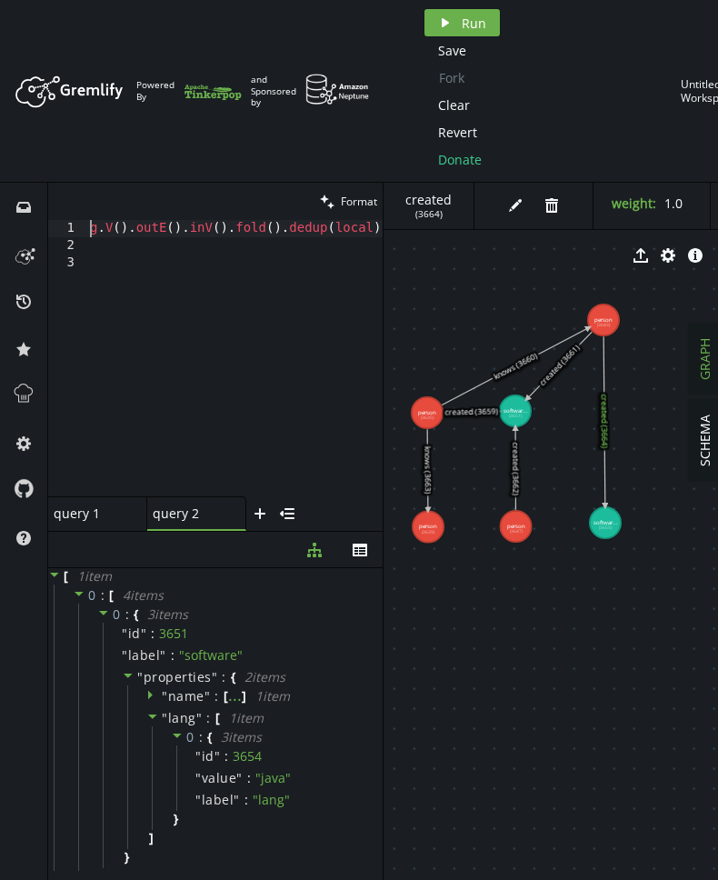
scroll to position [0, 1]
drag, startPoint x: 91, startPoint y: 229, endPoint x: 380, endPoint y: 224, distance: 289.2
click at [380, 224] on div "1 2 3 g . V ( ) . outE ( ) . inV ( ) . fold ( ) . dedup ( local ) XXXXXXXXXXXXX…" at bounding box center [215, 358] width 335 height 276
type textarea "g.V().outE().inV().fold().dedup(local)"
